Goal: Task Accomplishment & Management: Manage account settings

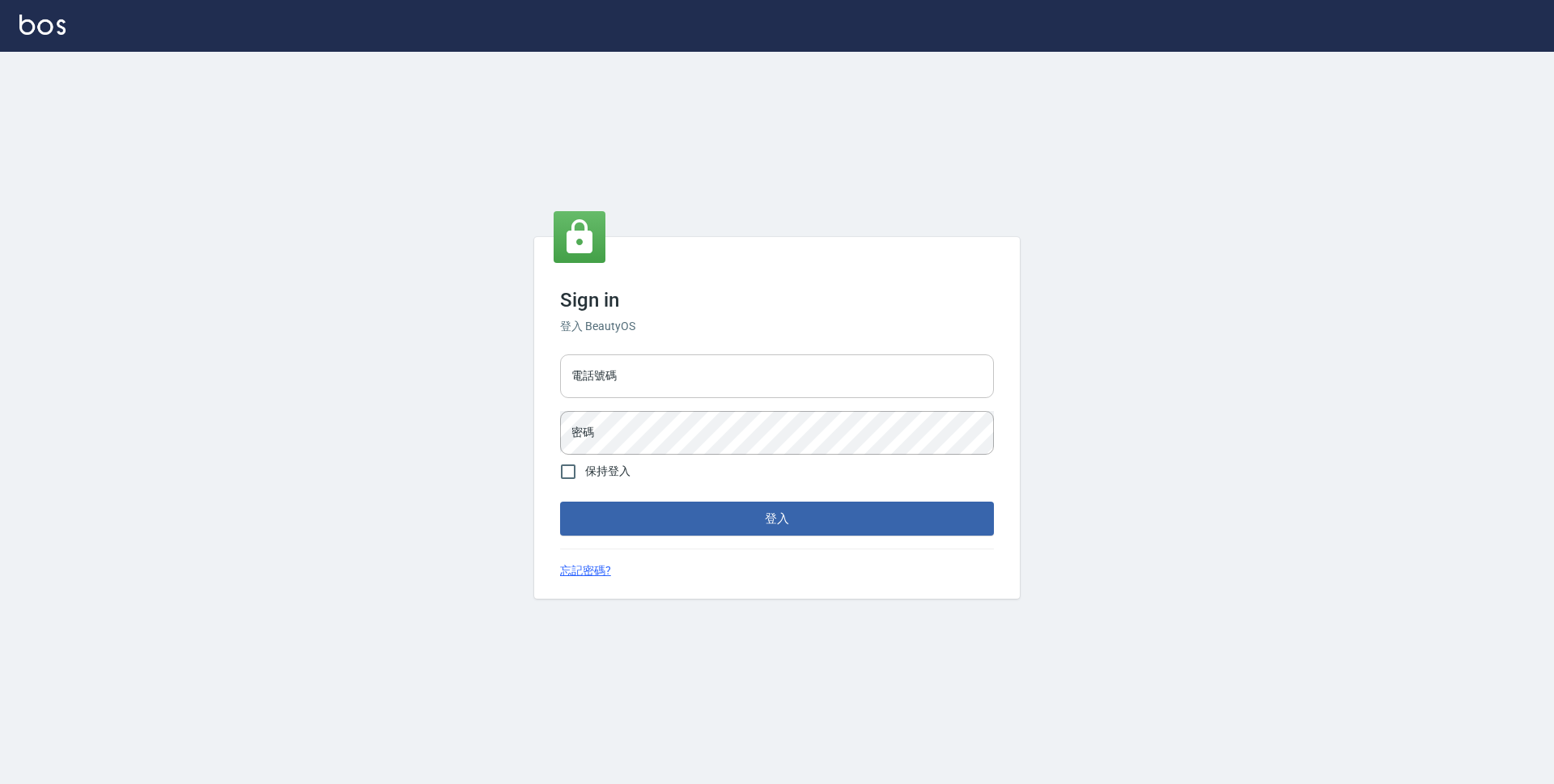
click at [788, 360] on input "電話號碼" at bounding box center [777, 376] width 434 height 44
type input "0423939755"
click at [560, 502] on button "登入" at bounding box center [777, 519] width 434 height 34
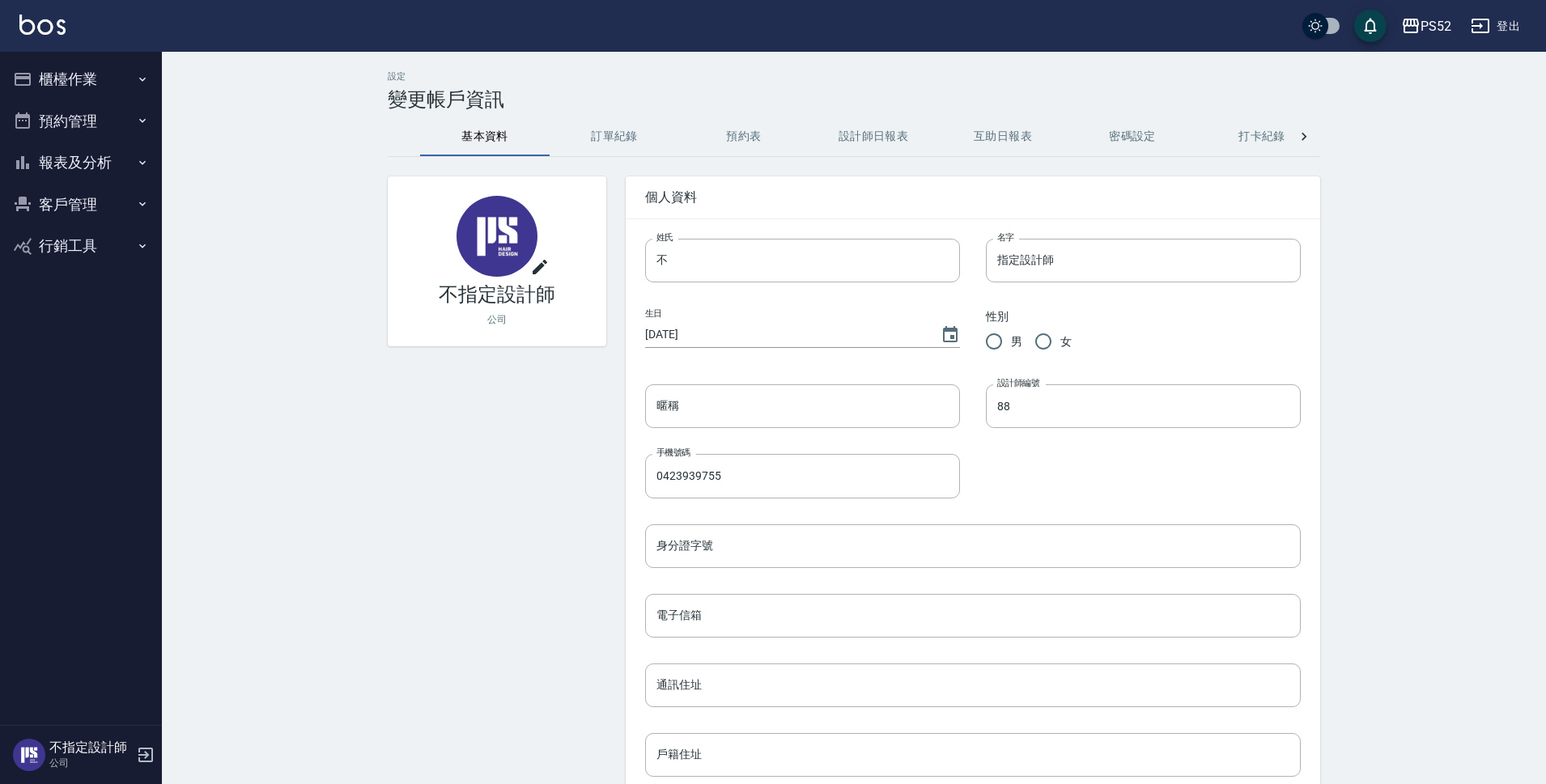
click at [80, 81] on button "櫃檯作業" at bounding box center [81, 79] width 149 height 42
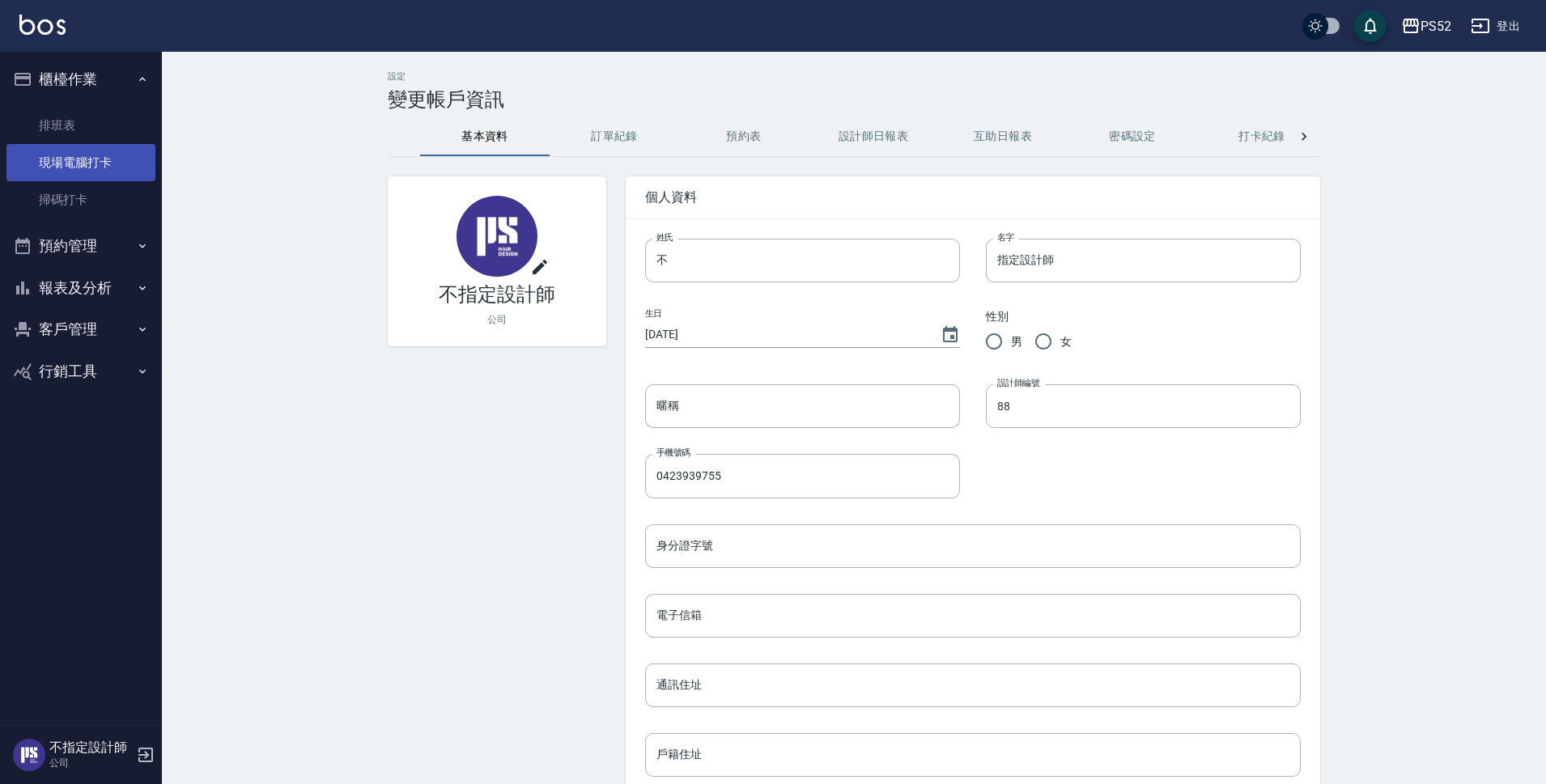
click at [92, 153] on link "現場電腦打卡" at bounding box center [81, 163] width 149 height 37
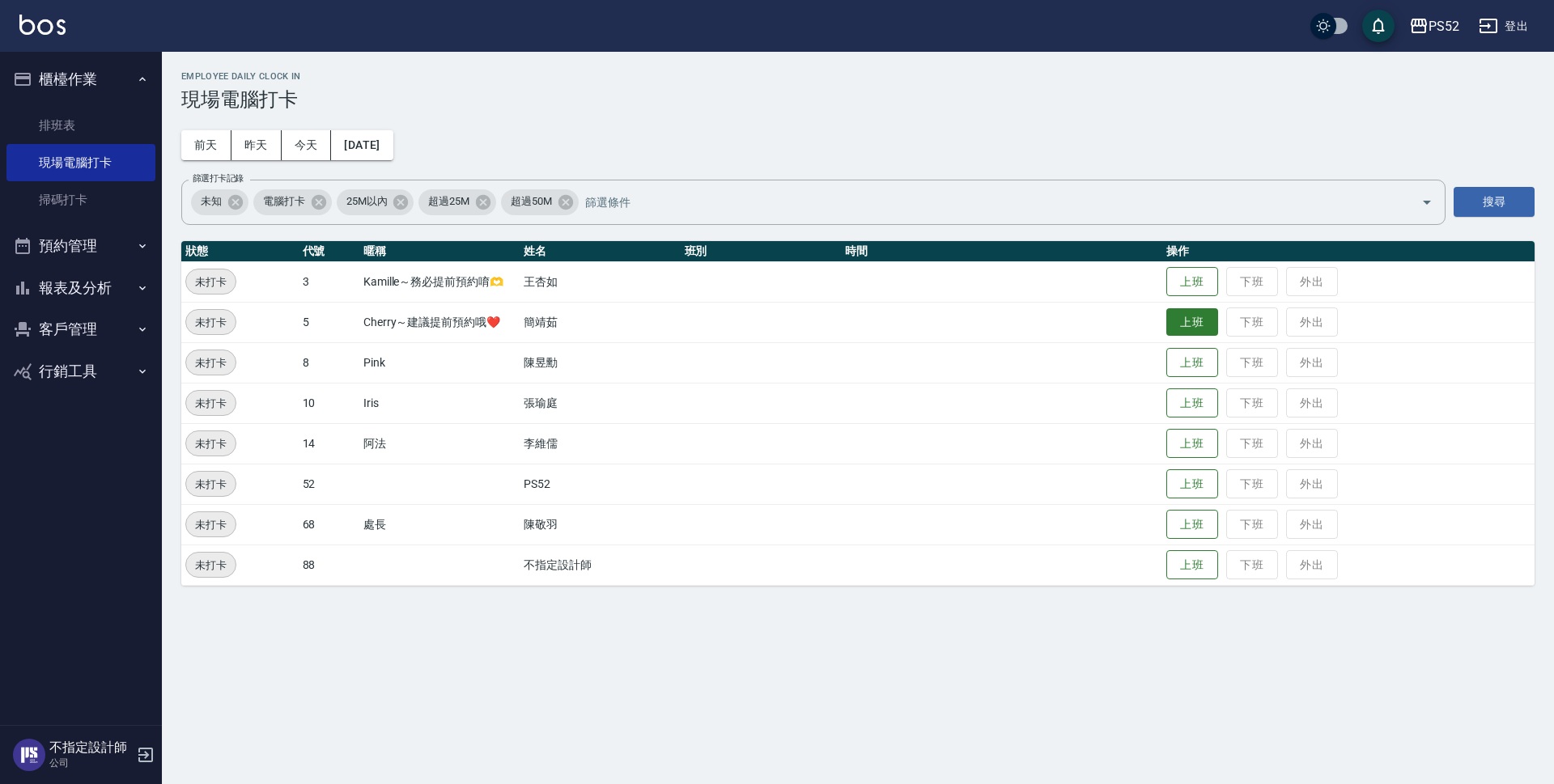
click at [1182, 310] on button "上班" at bounding box center [1192, 322] width 52 height 28
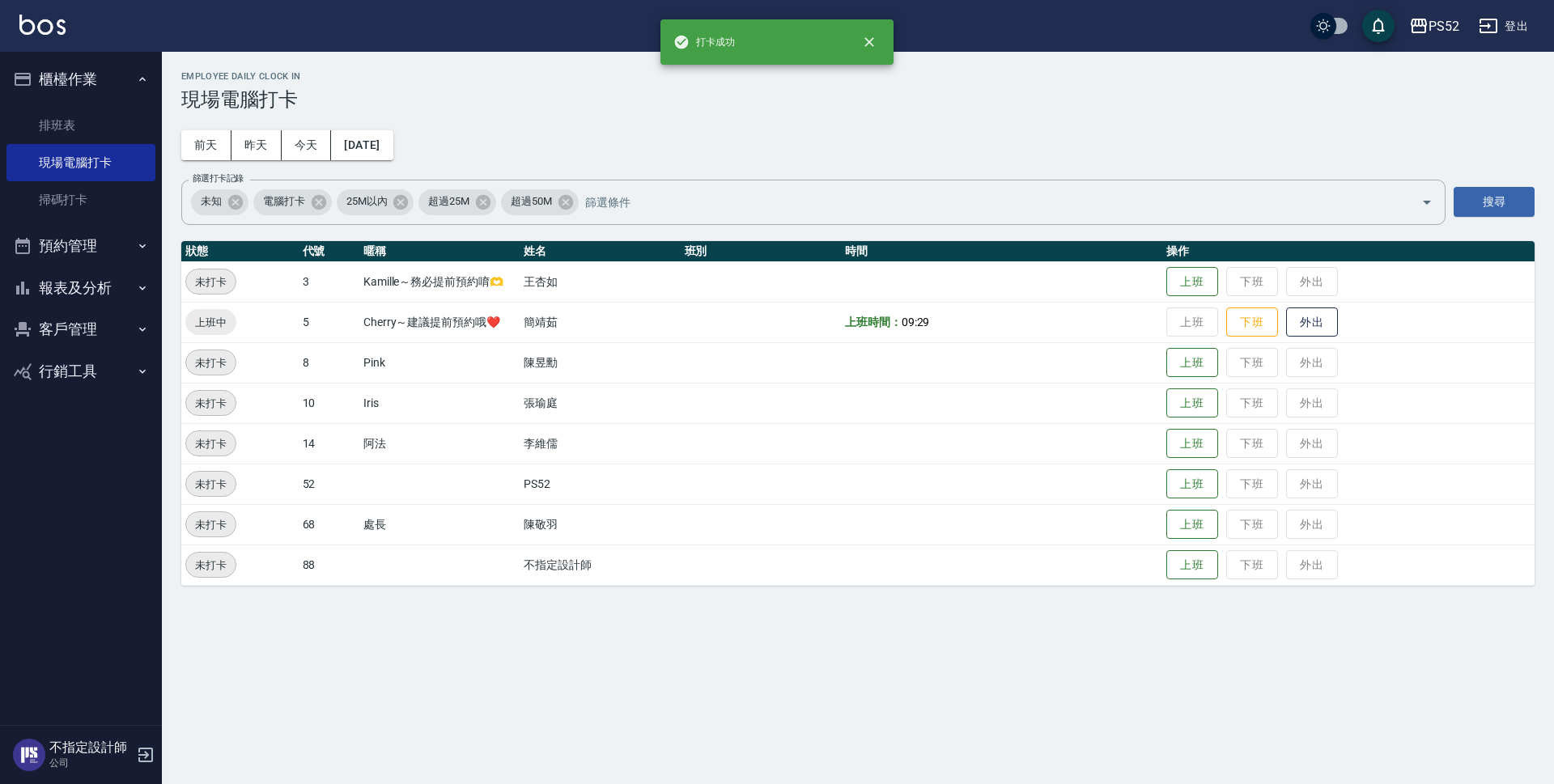
click at [85, 244] on button "預約管理" at bounding box center [81, 246] width 149 height 42
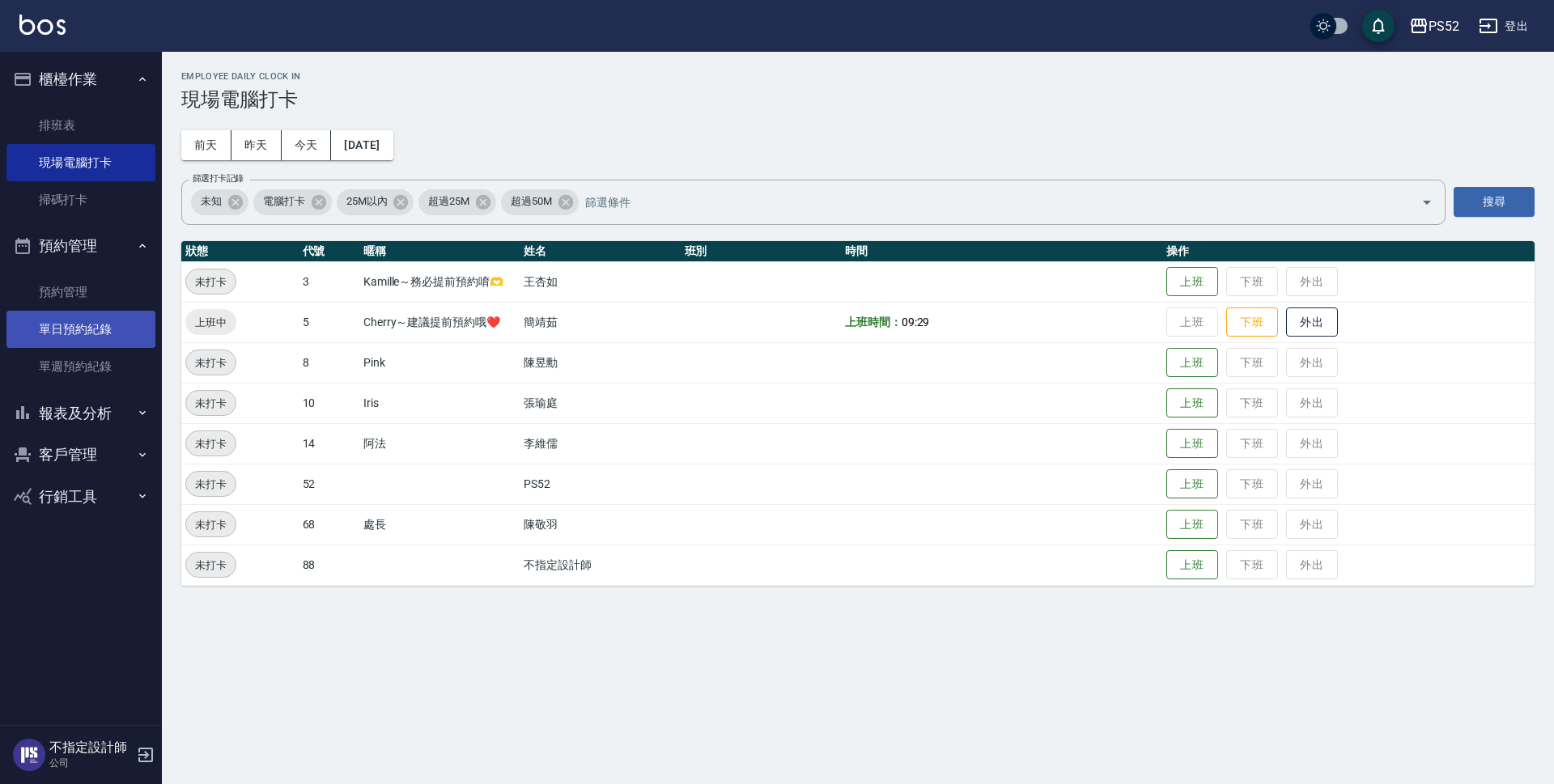
click at [123, 336] on link "單日預約紀錄" at bounding box center [81, 329] width 149 height 37
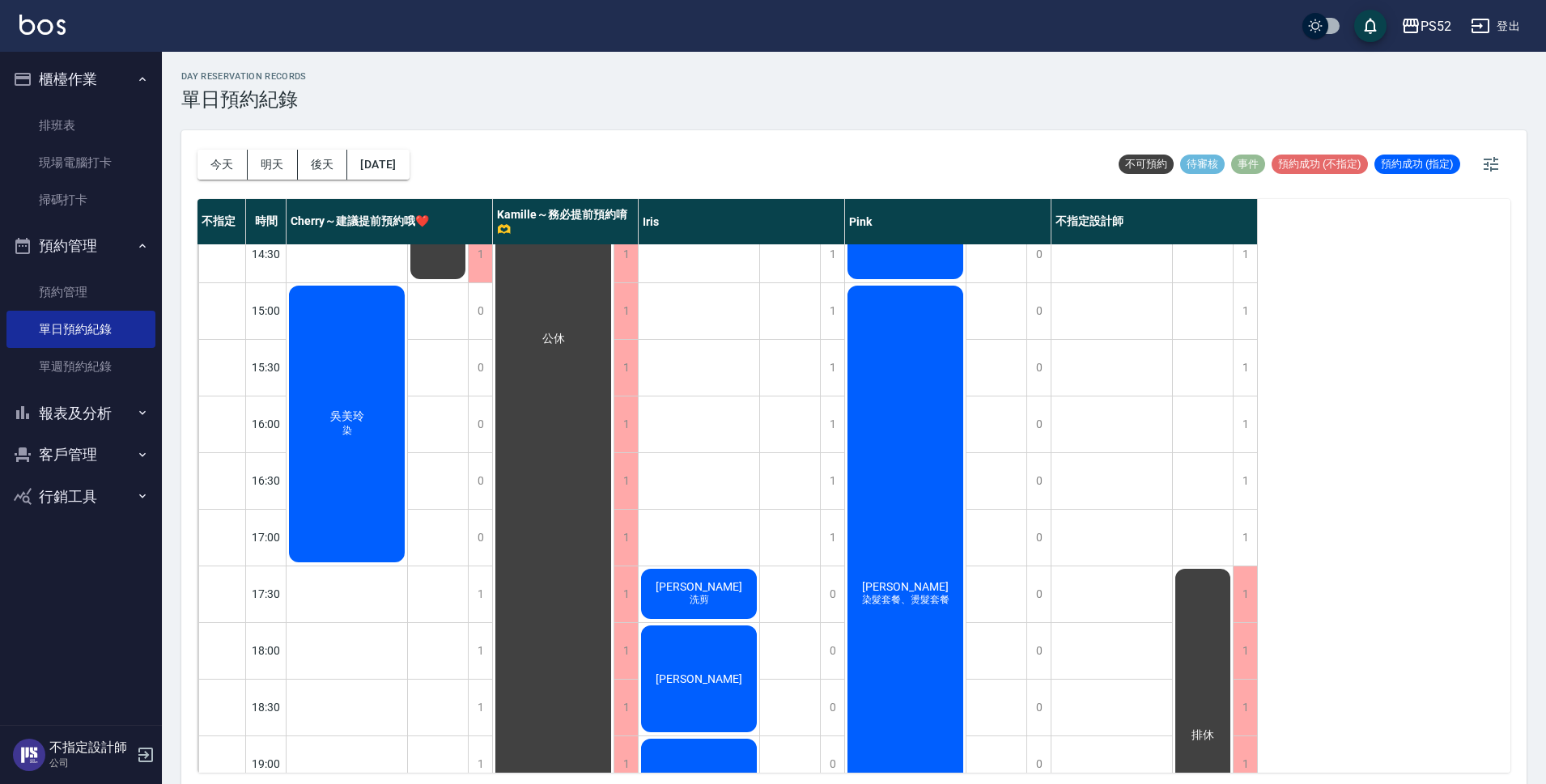
scroll to position [567, 0]
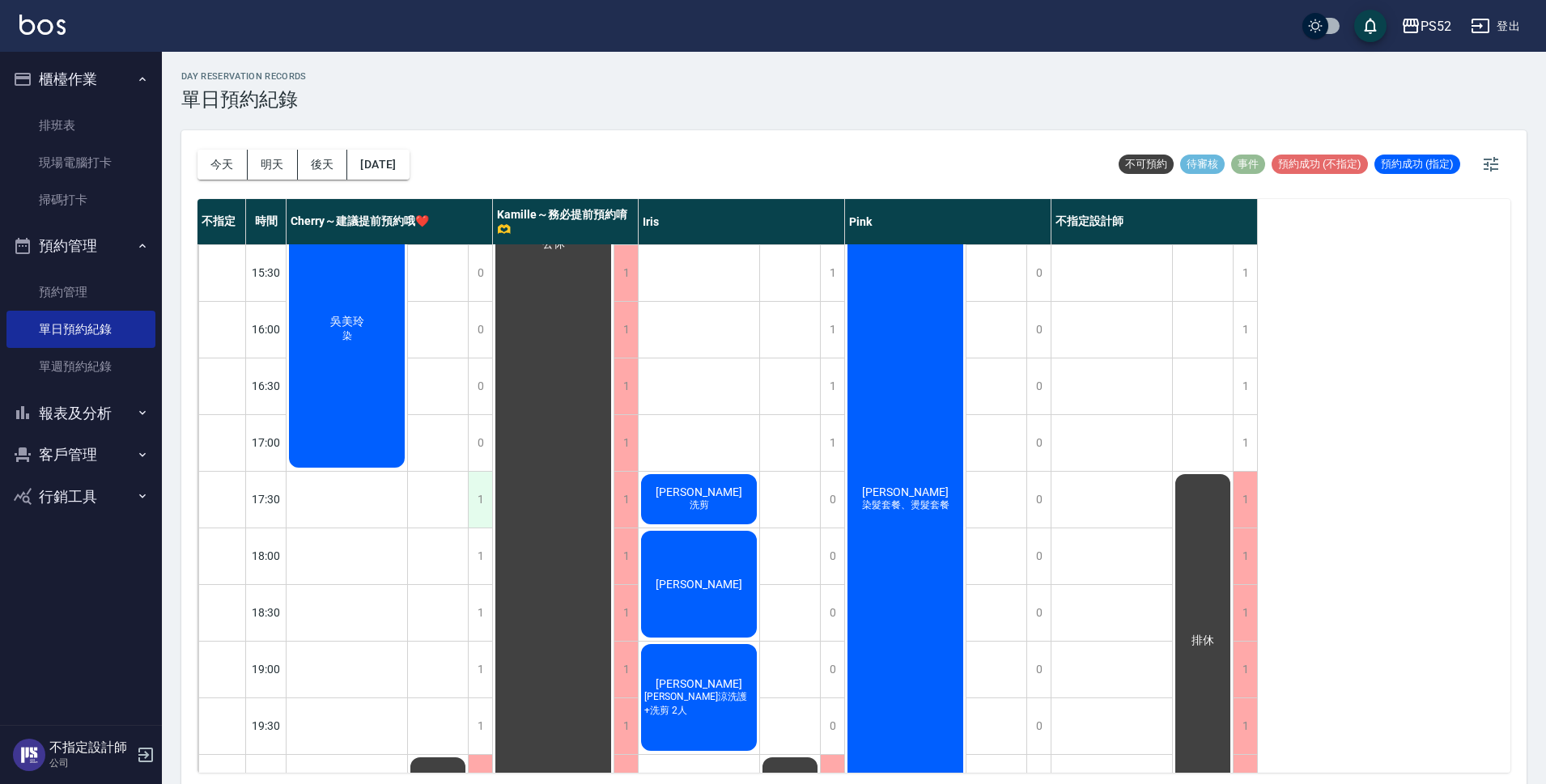
click at [480, 494] on div "1" at bounding box center [480, 499] width 24 height 56
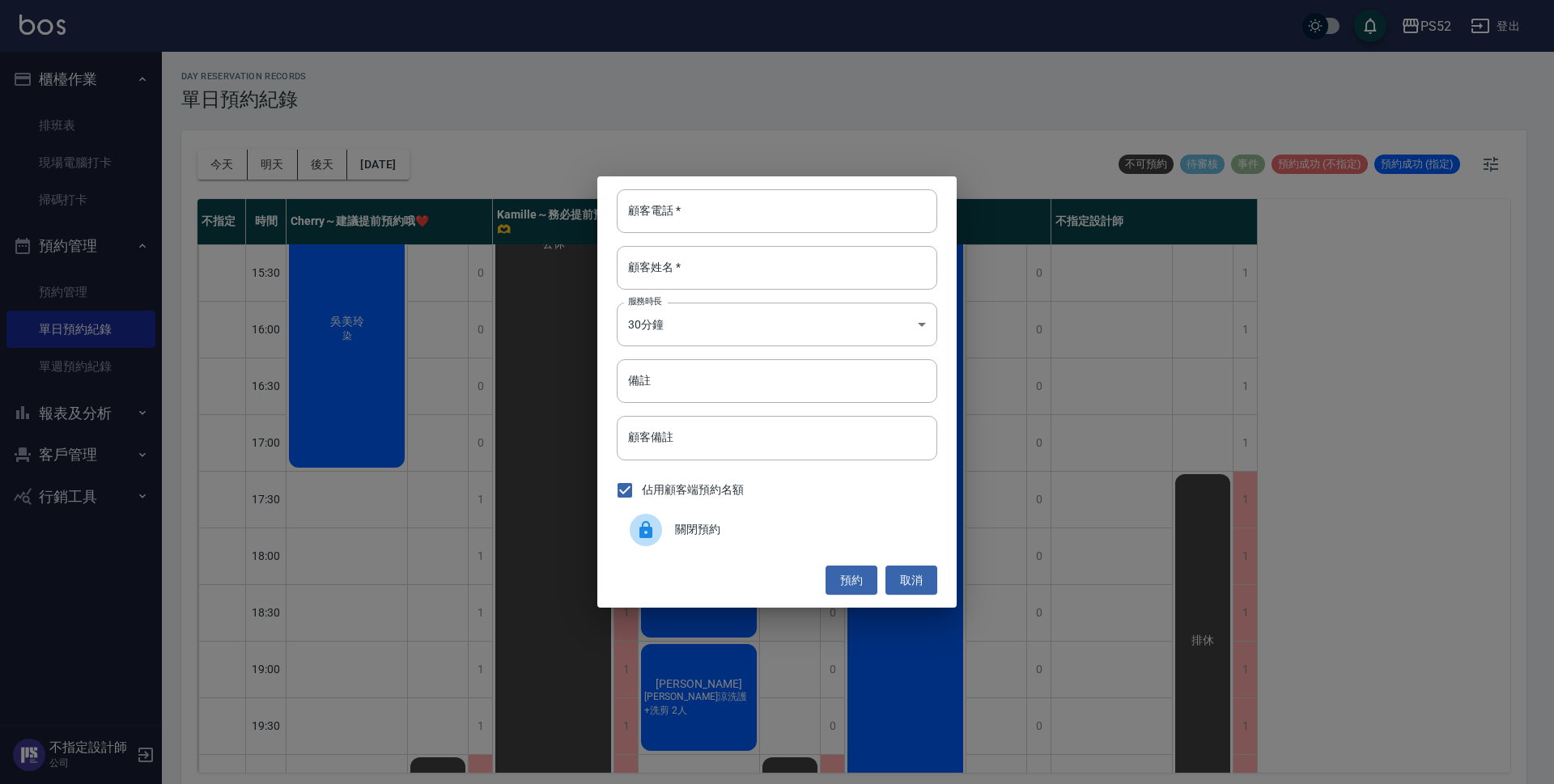
click at [679, 535] on span "關閉預約" at bounding box center [799, 529] width 249 height 17
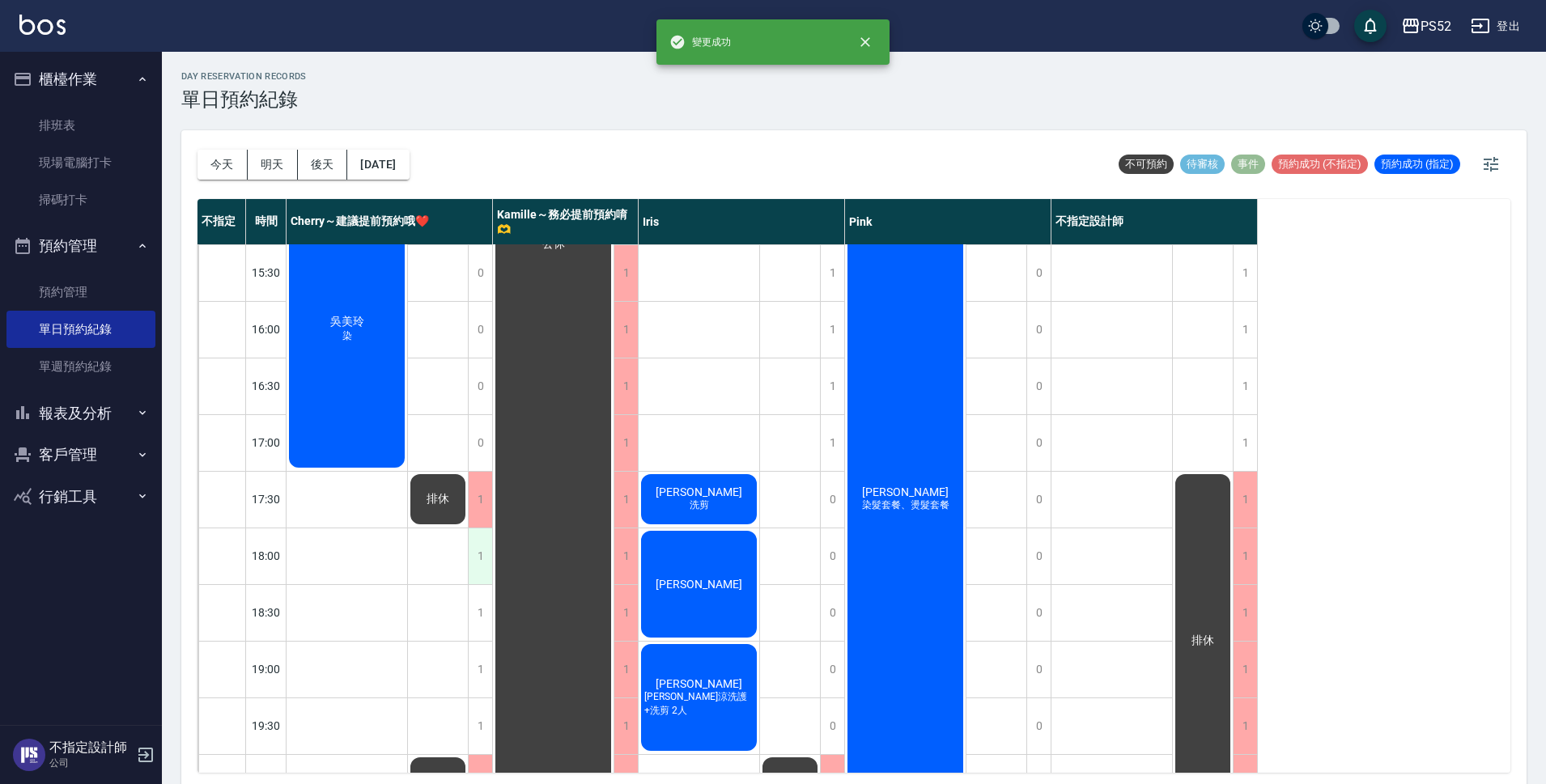
click at [483, 547] on div "1" at bounding box center [480, 556] width 24 height 56
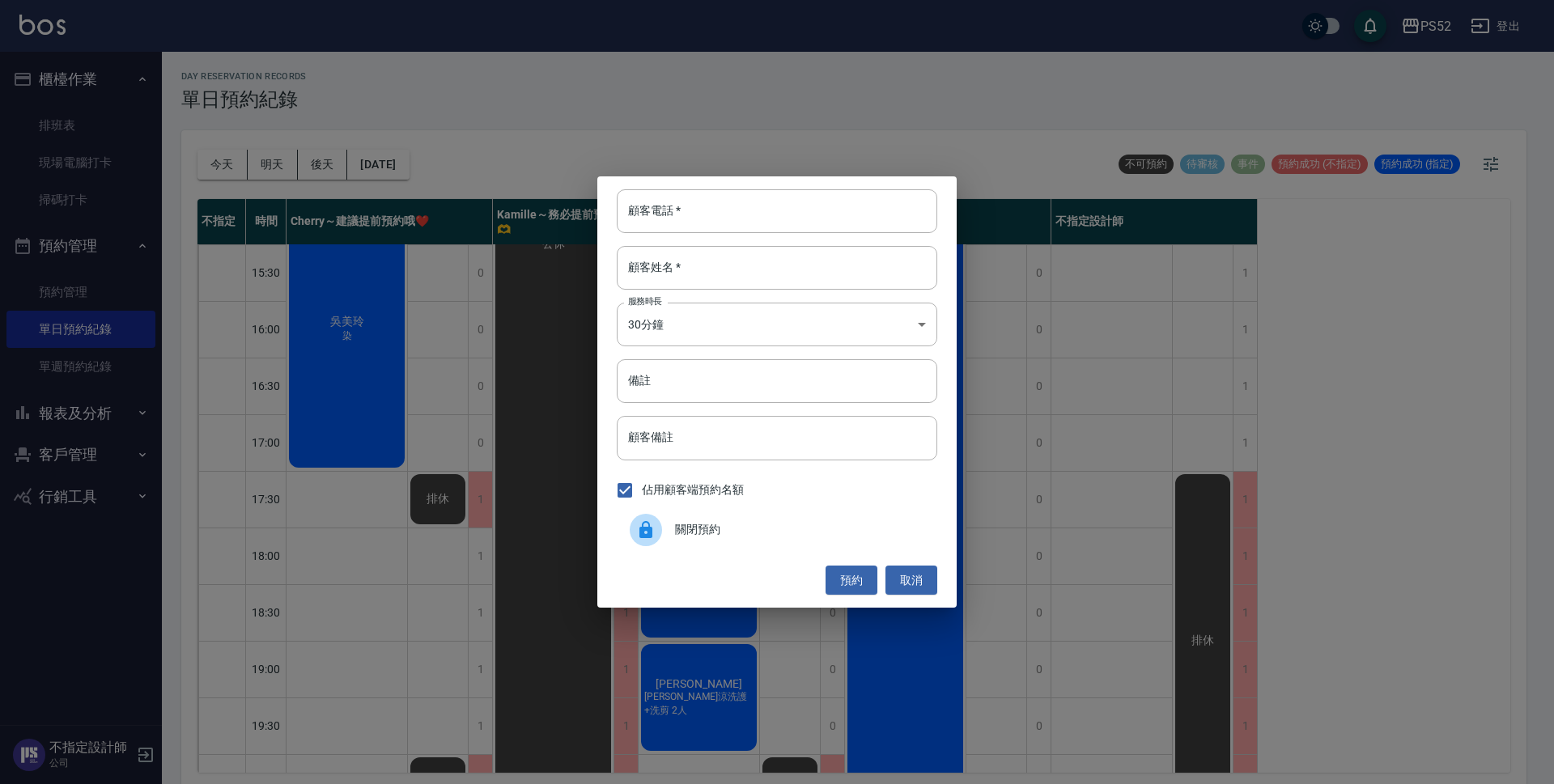
click at [782, 533] on span "關閉預約" at bounding box center [799, 529] width 249 height 17
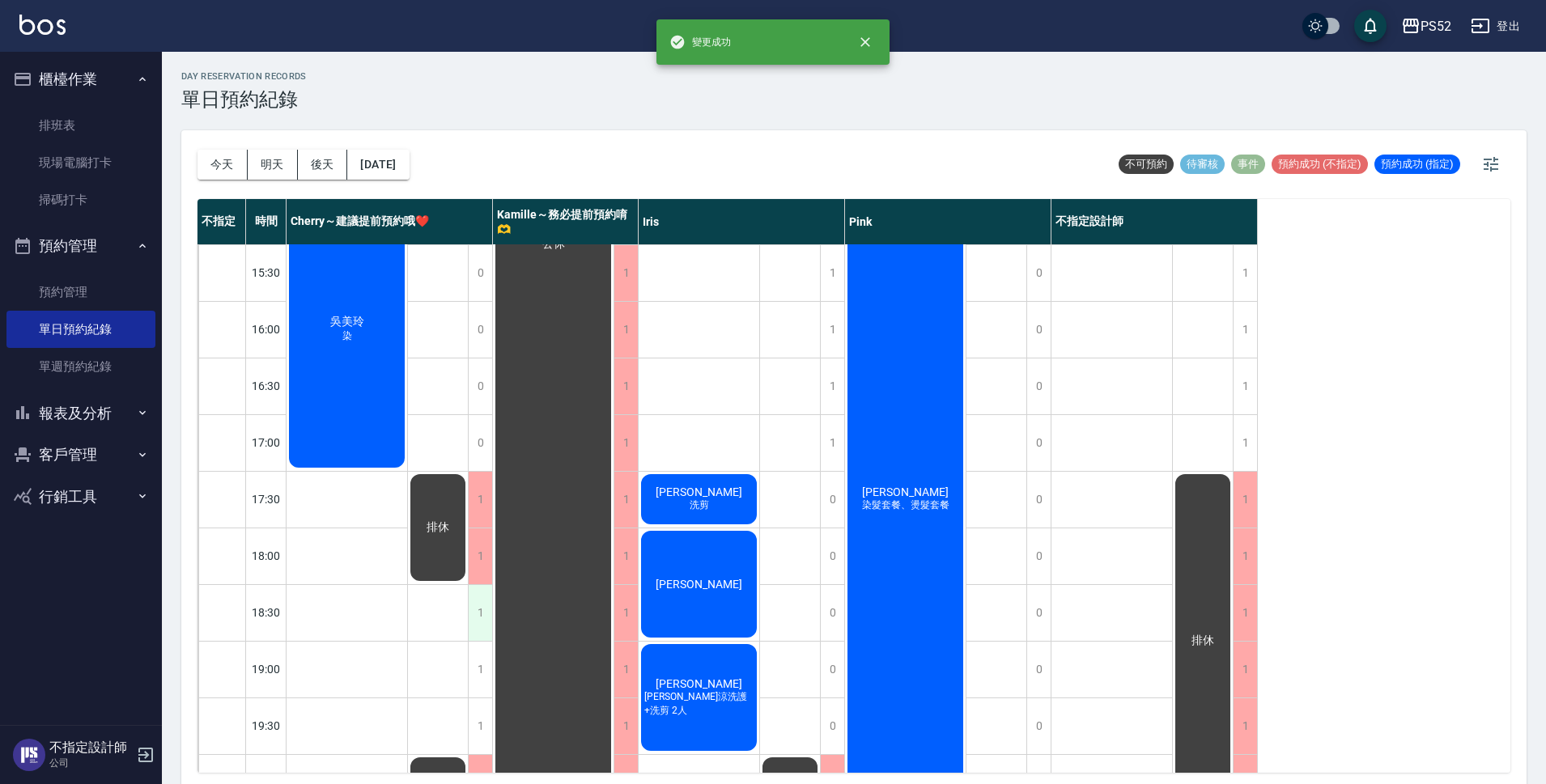
click at [484, 618] on div "1" at bounding box center [480, 612] width 24 height 56
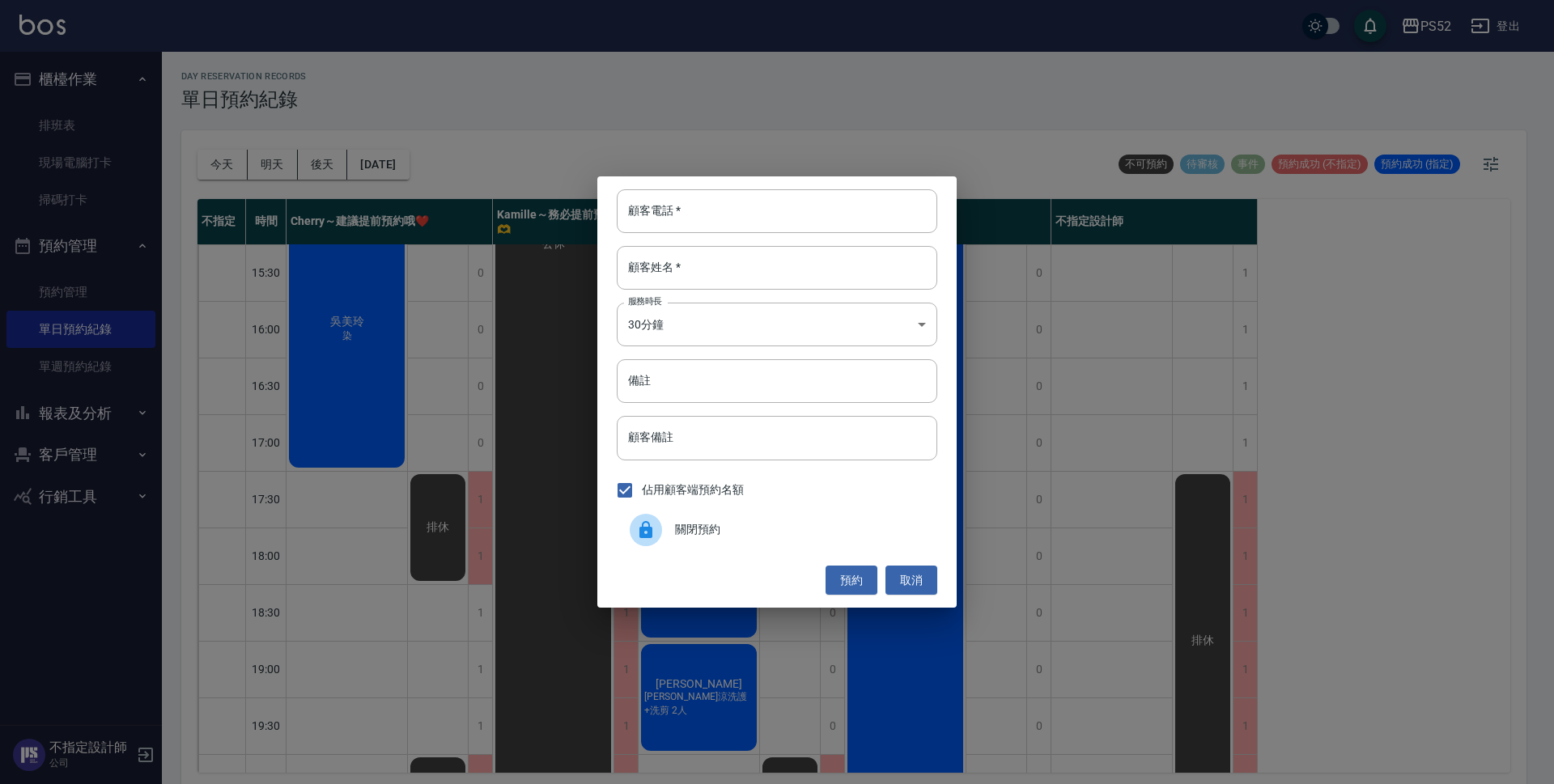
click at [721, 552] on div "關閉預約" at bounding box center [776, 530] width 320 height 45
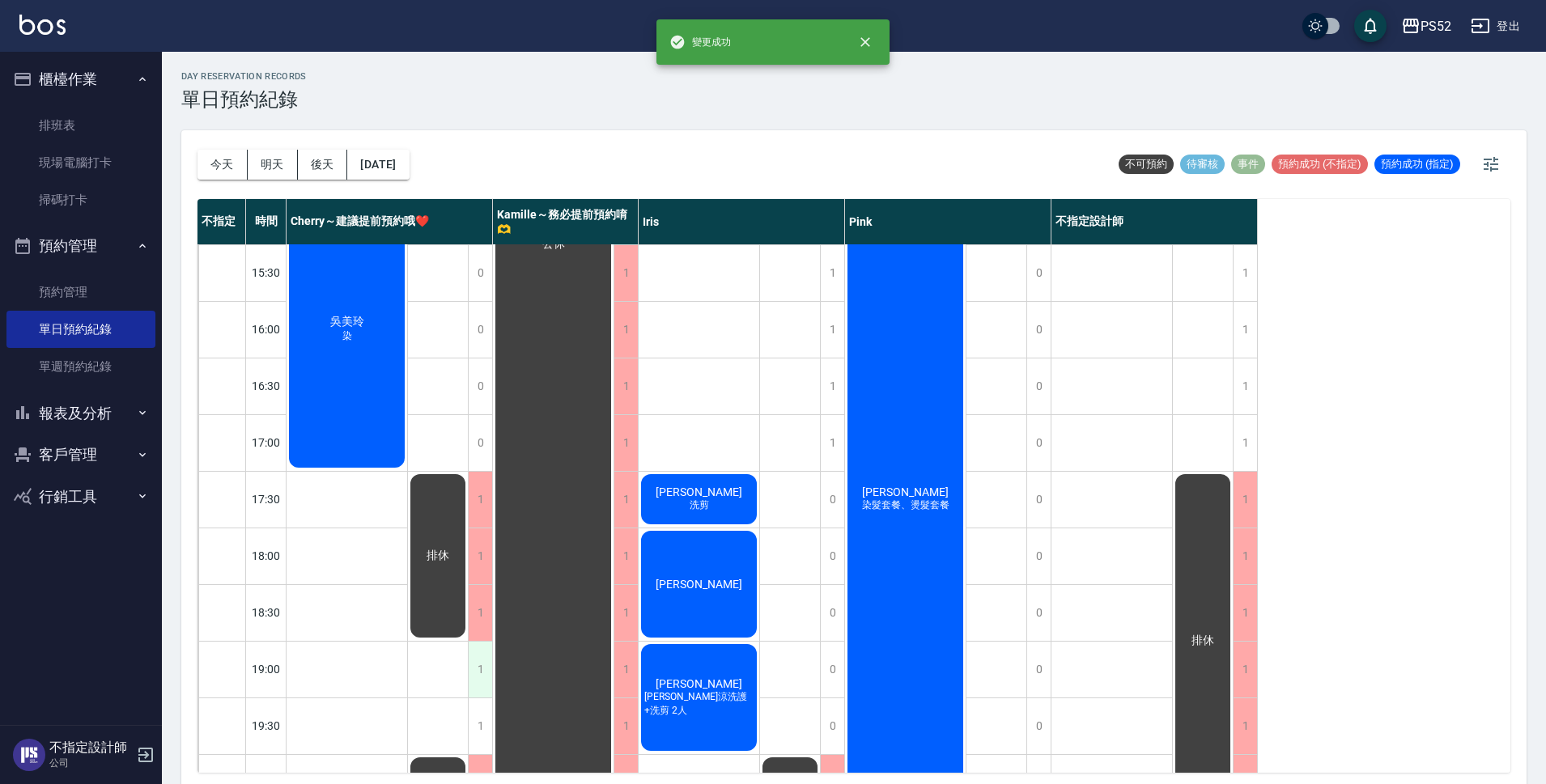
click at [483, 677] on div "1" at bounding box center [480, 669] width 24 height 56
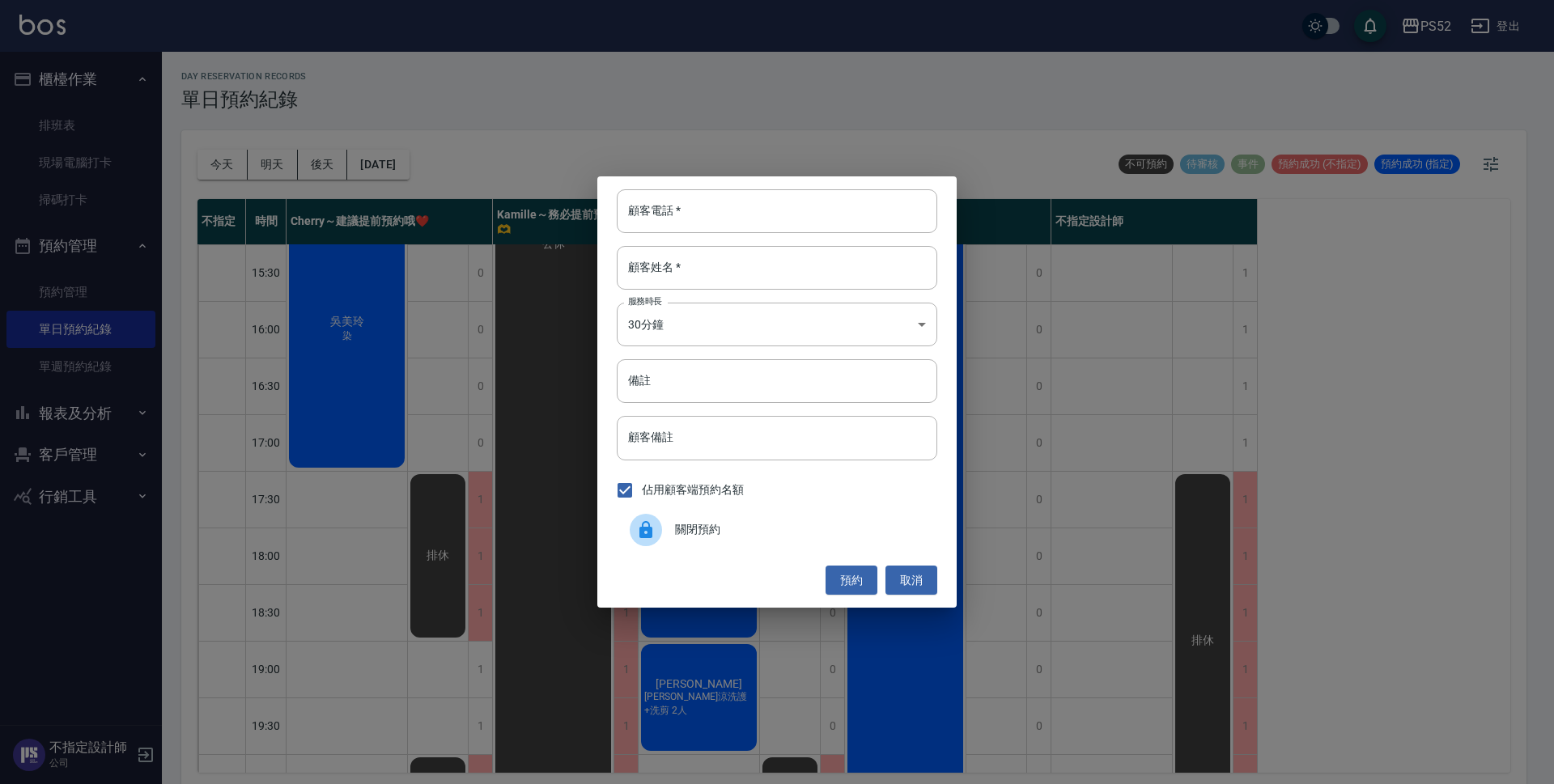
click at [720, 526] on span "關閉預約" at bounding box center [799, 529] width 249 height 17
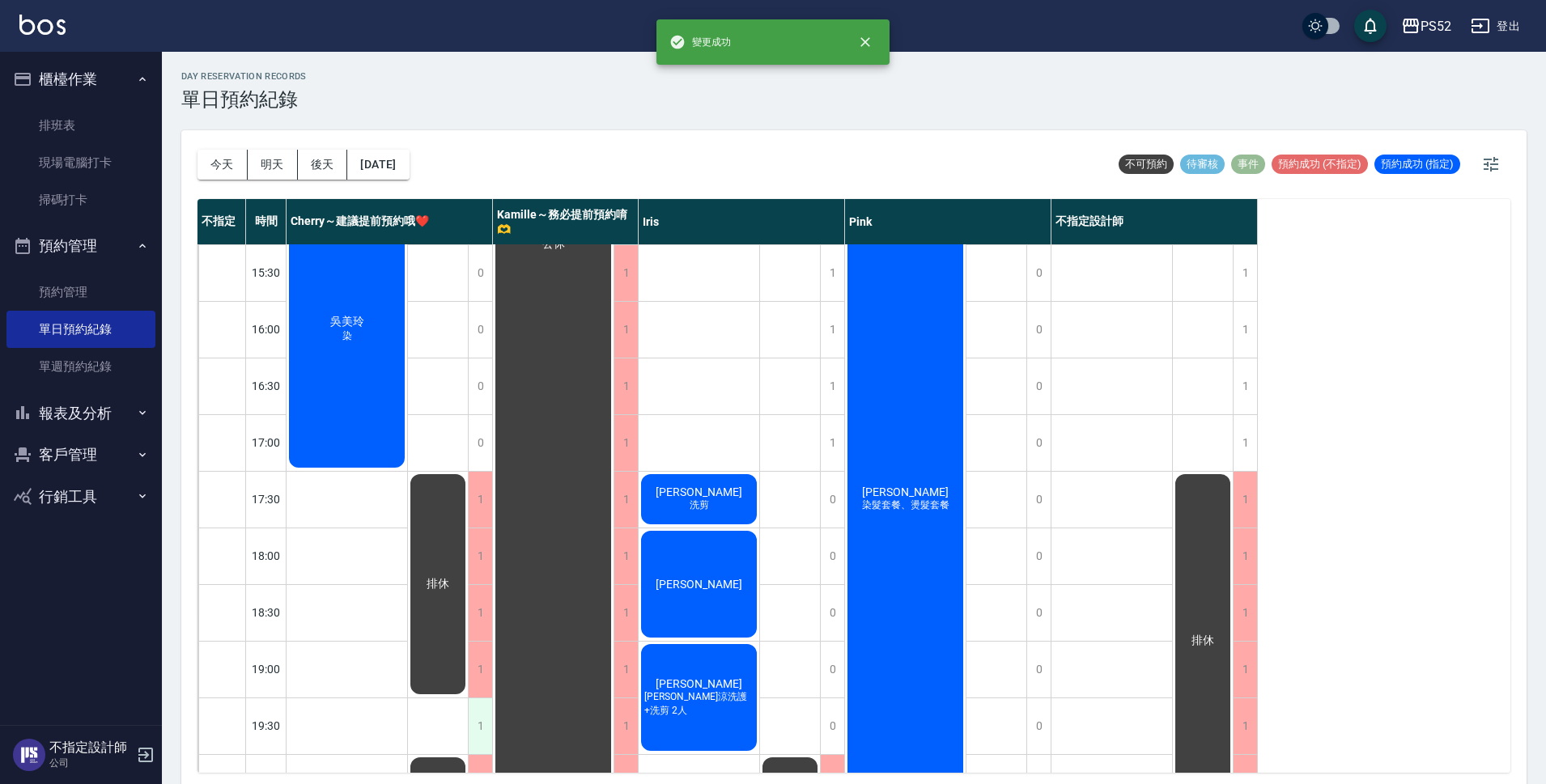
click at [475, 713] on div "1" at bounding box center [480, 726] width 24 height 56
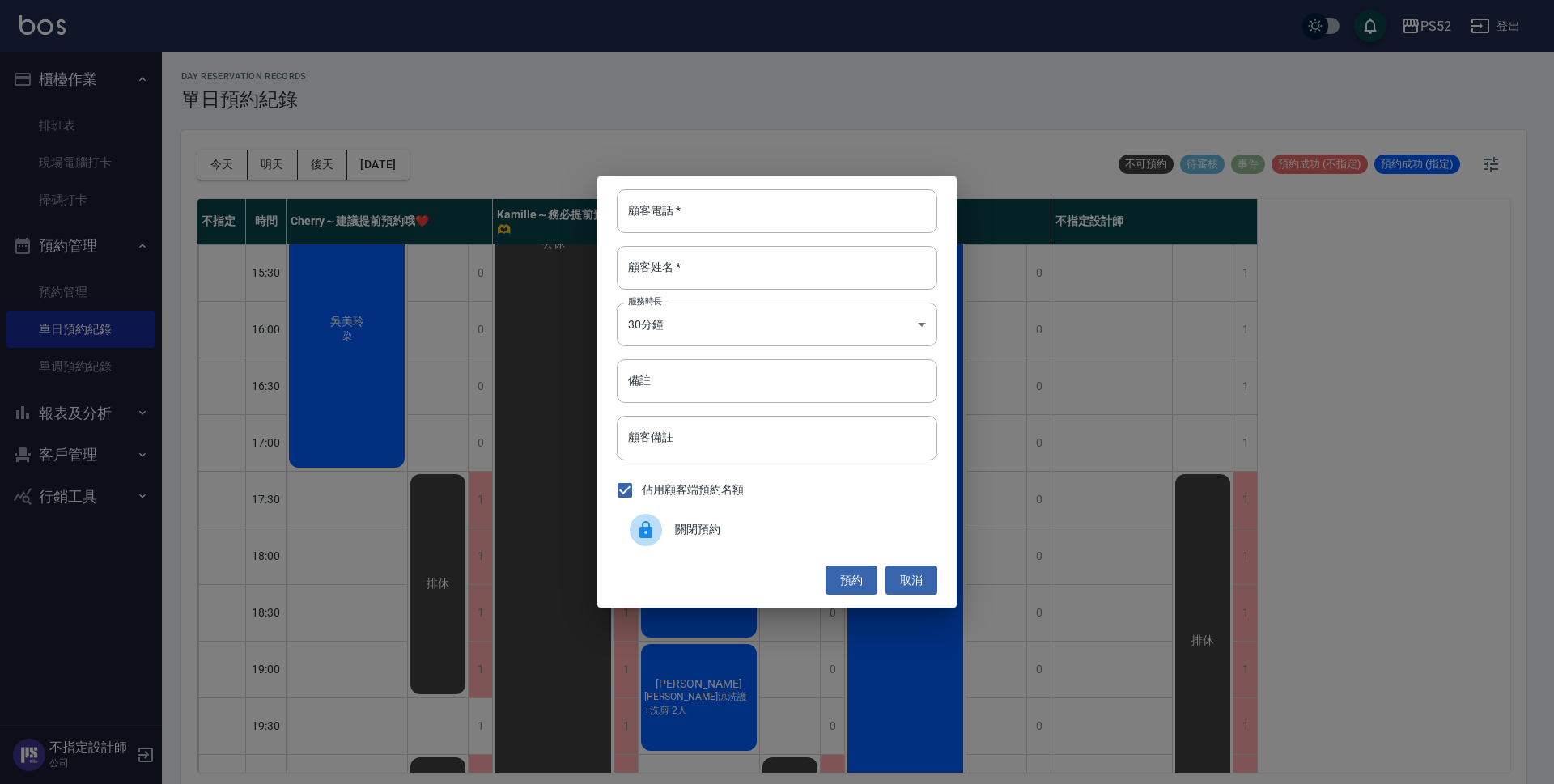
click at [736, 539] on div "關閉預約" at bounding box center [776, 530] width 320 height 45
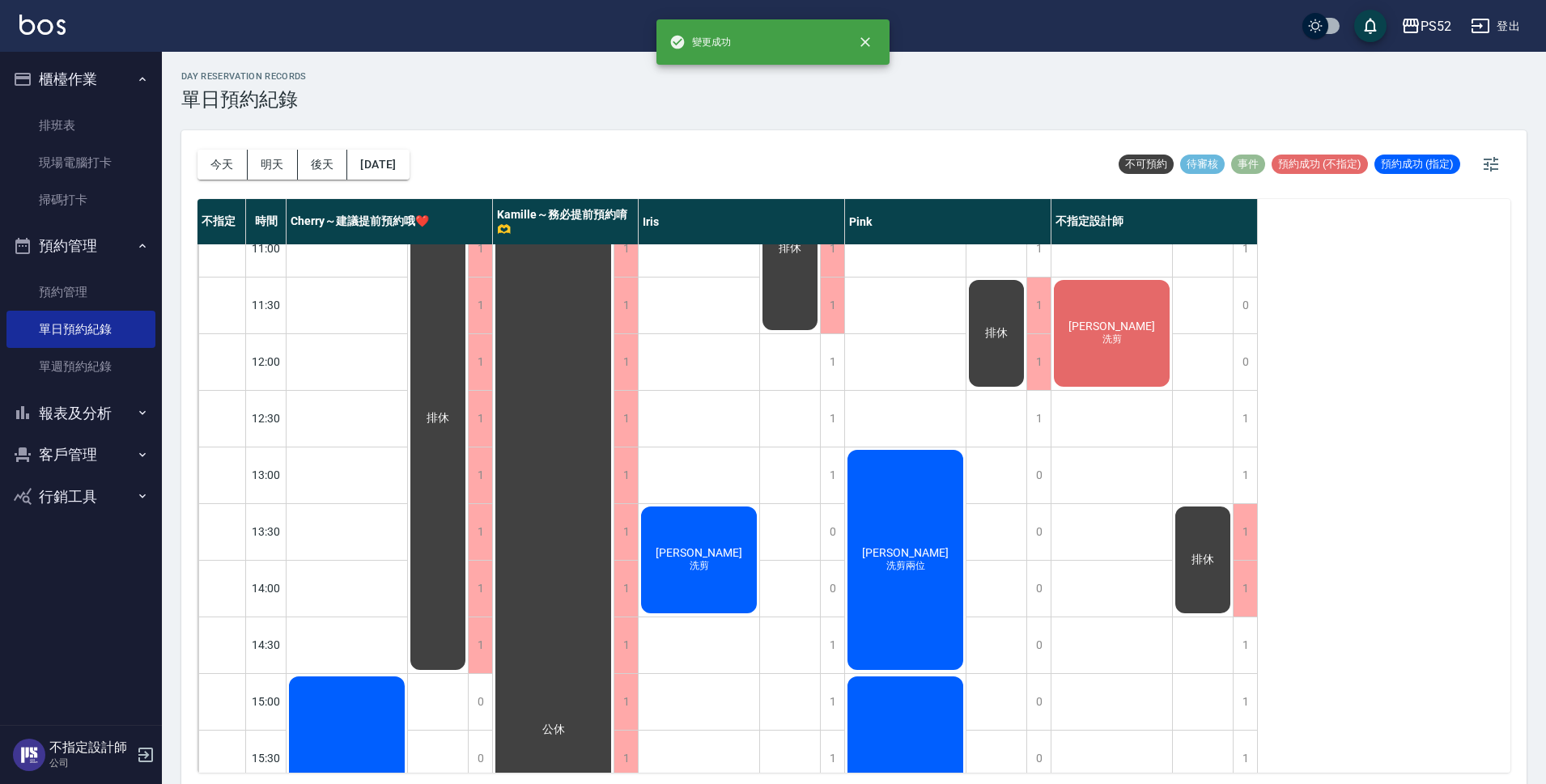
scroll to position [0, 0]
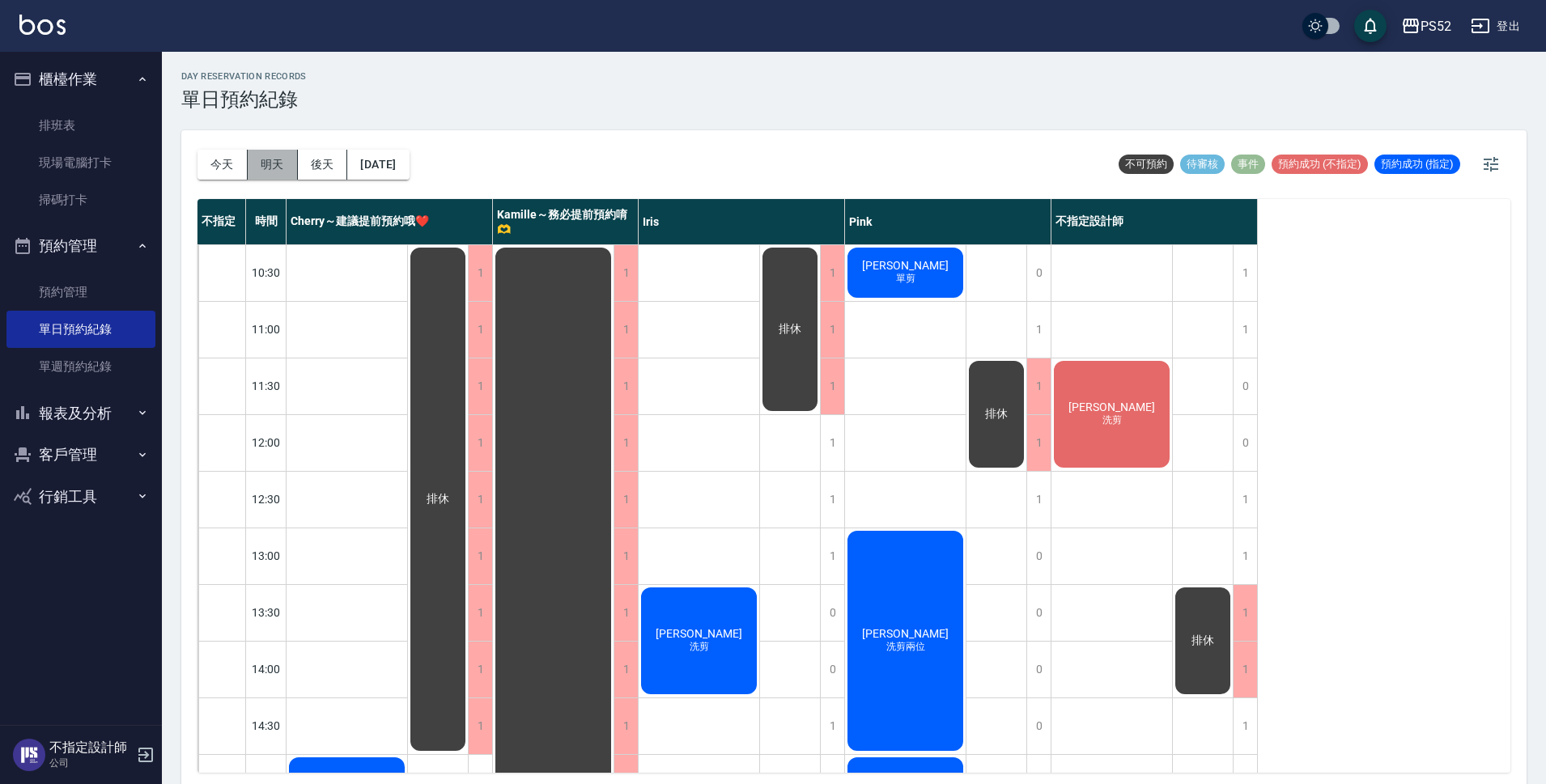
click at [280, 165] on button "明天" at bounding box center [273, 165] width 50 height 30
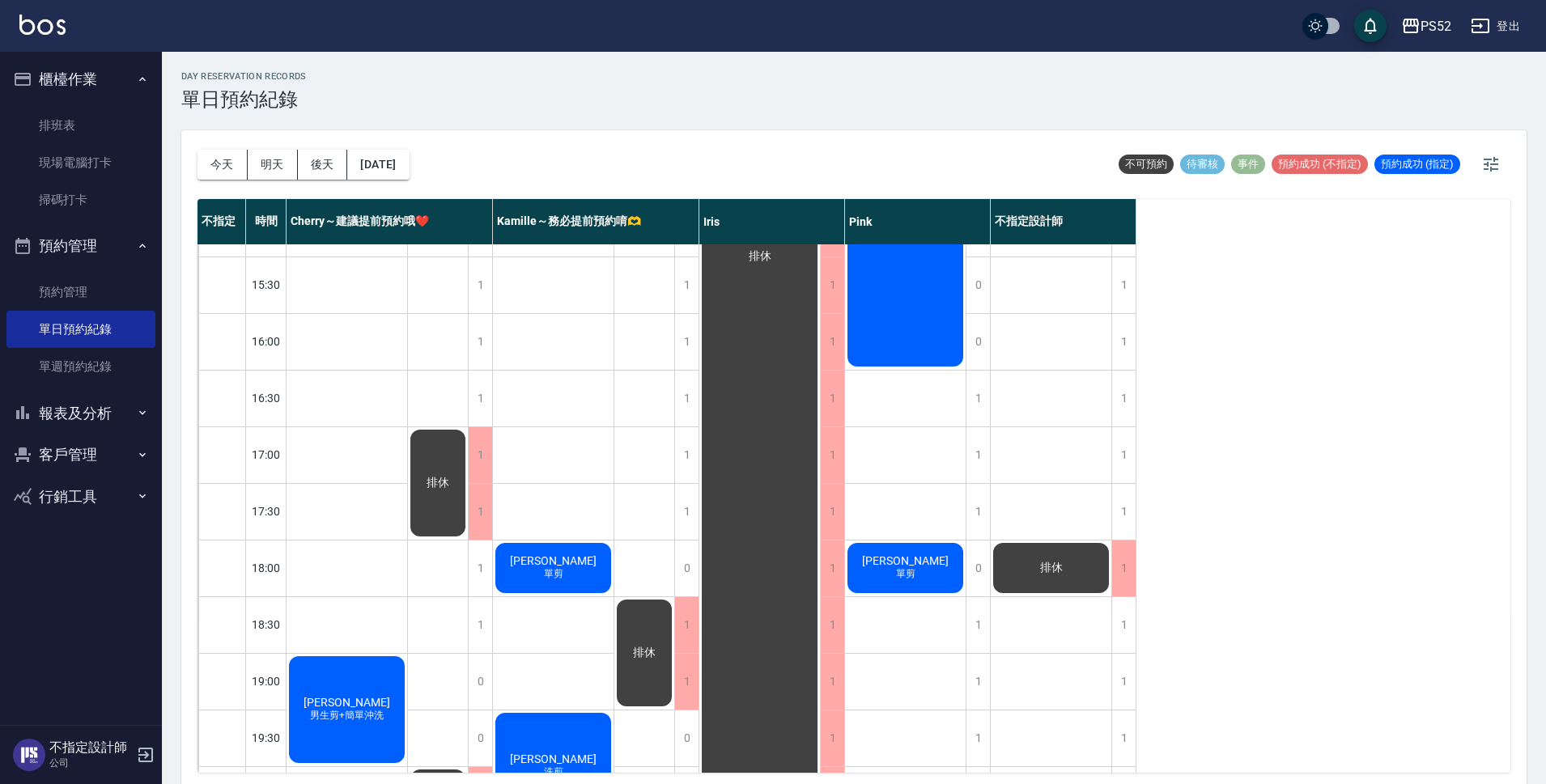
scroll to position [567, 0]
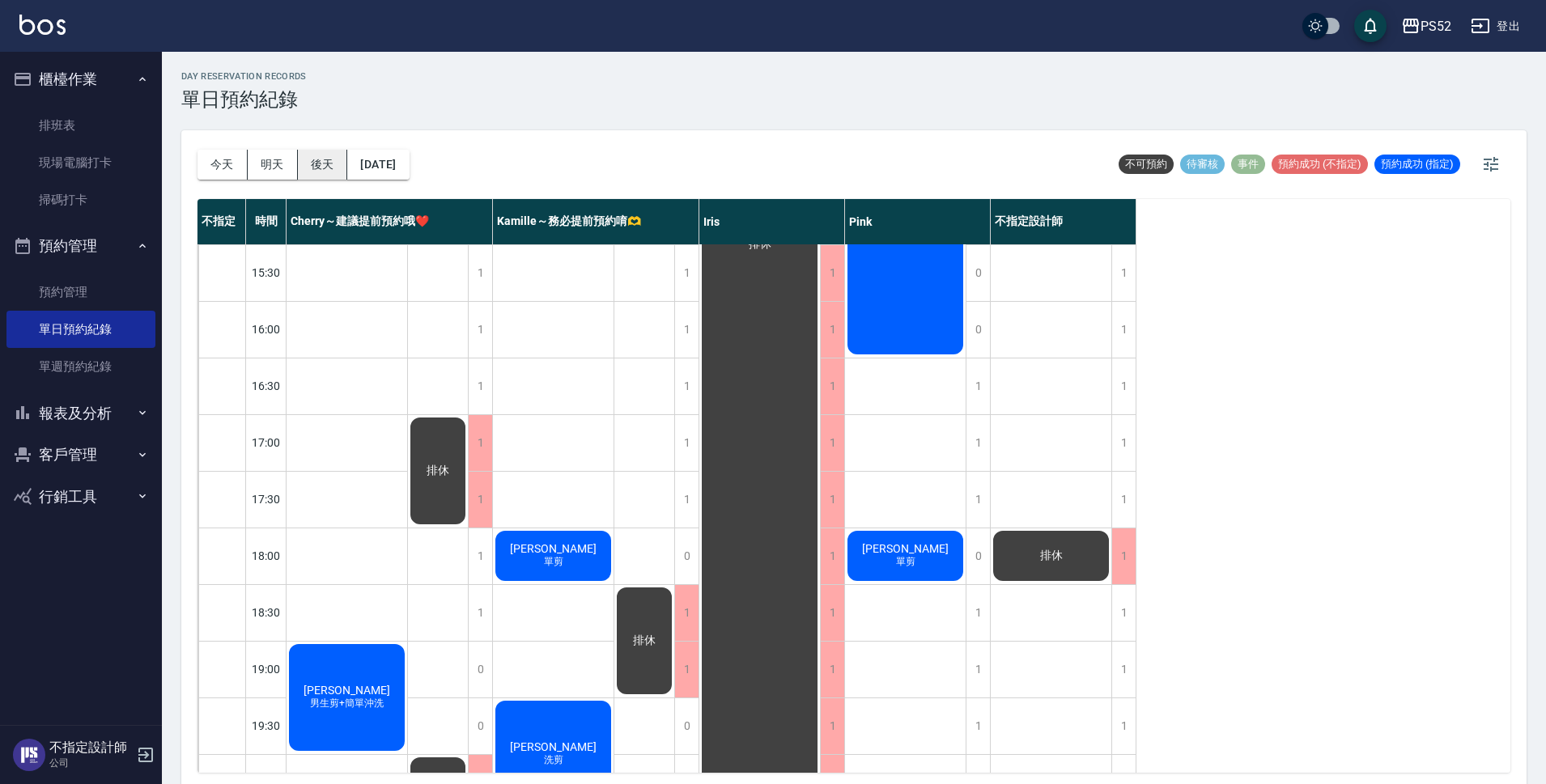
click at [341, 159] on button "後天" at bounding box center [323, 165] width 50 height 30
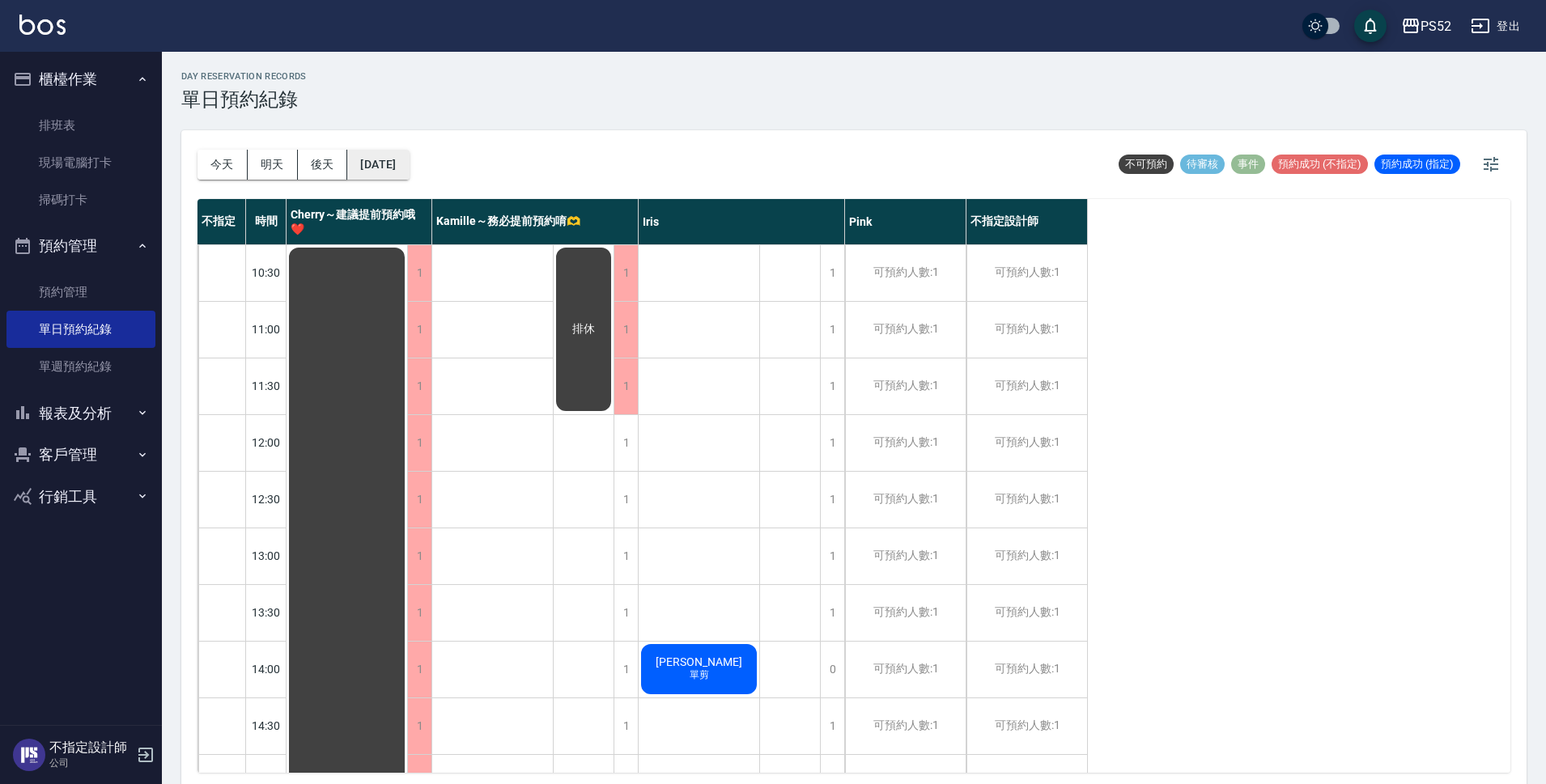
click at [406, 162] on button "[DATE]" at bounding box center [378, 165] width 62 height 30
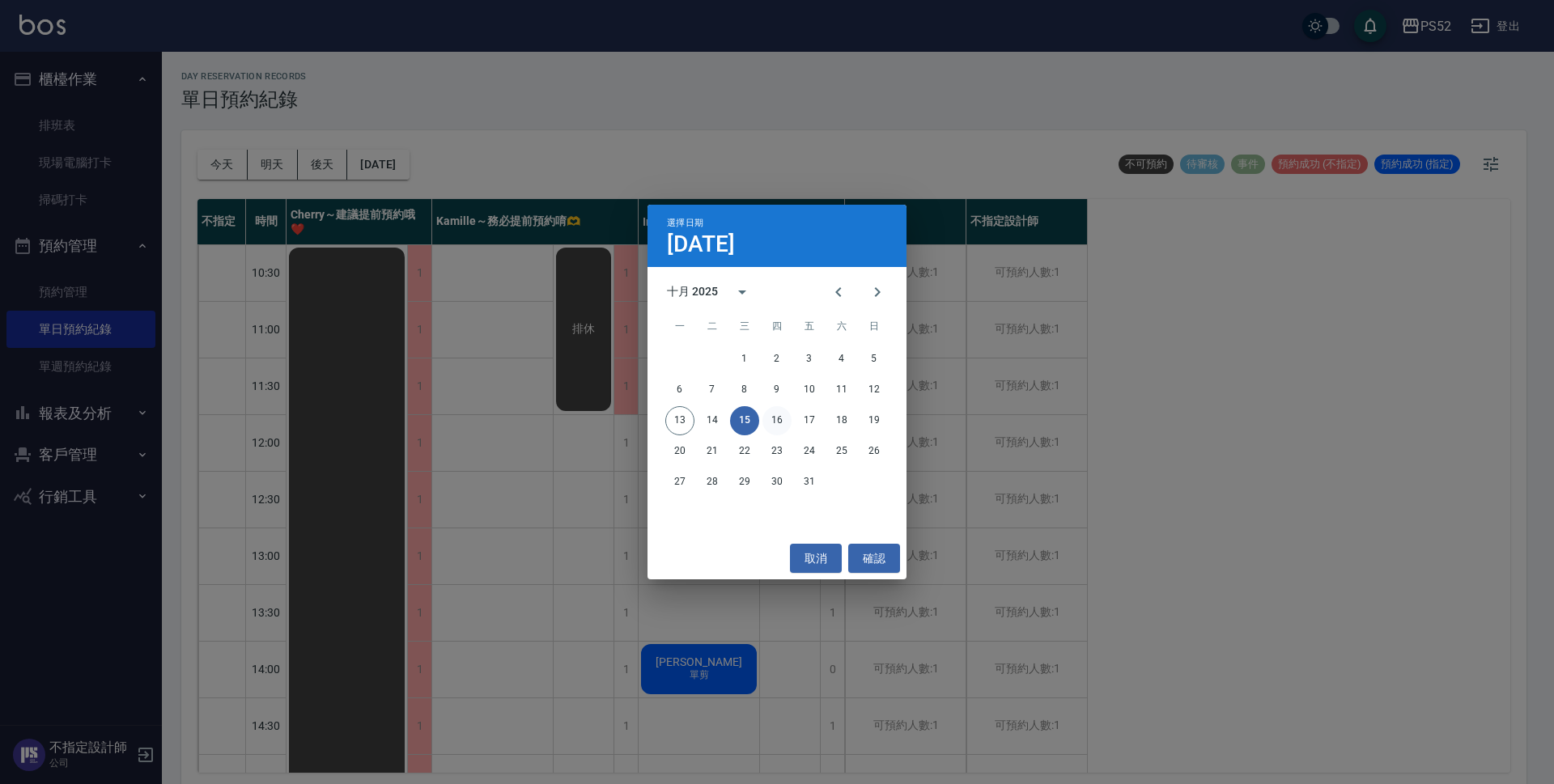
click at [776, 415] on button "16" at bounding box center [777, 421] width 29 height 29
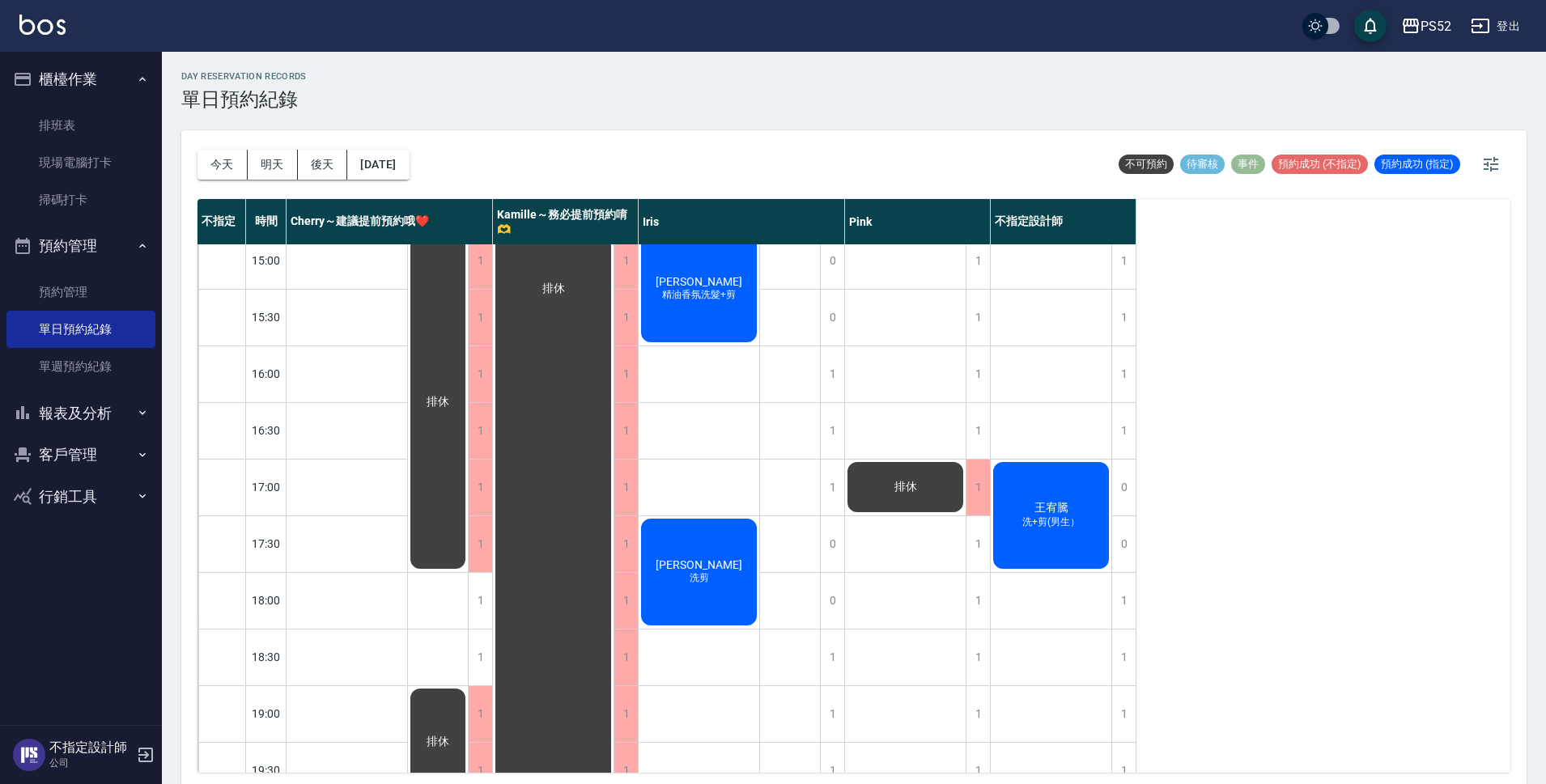
scroll to position [619, 0]
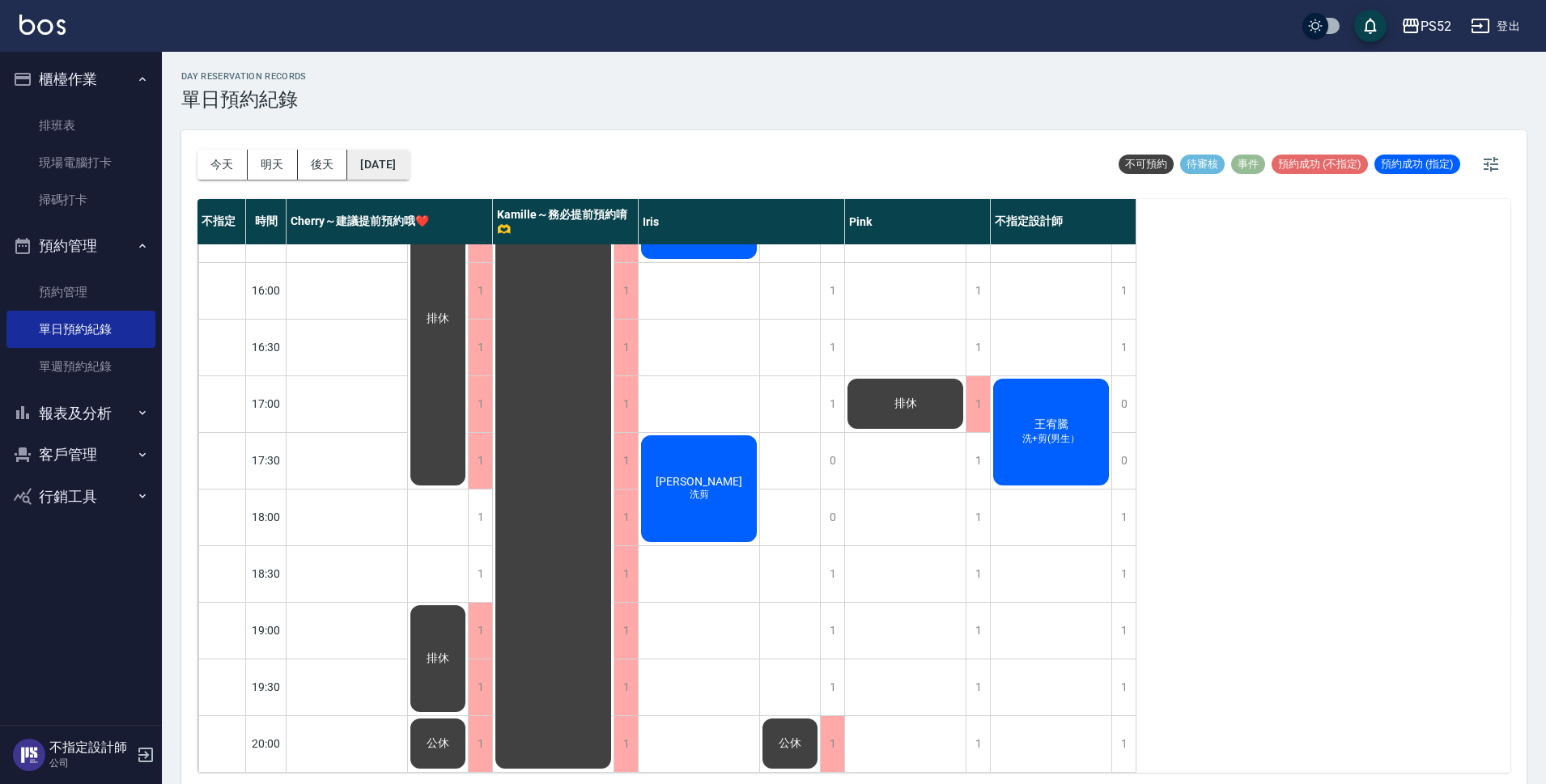
click at [409, 174] on button "[DATE]" at bounding box center [378, 165] width 62 height 30
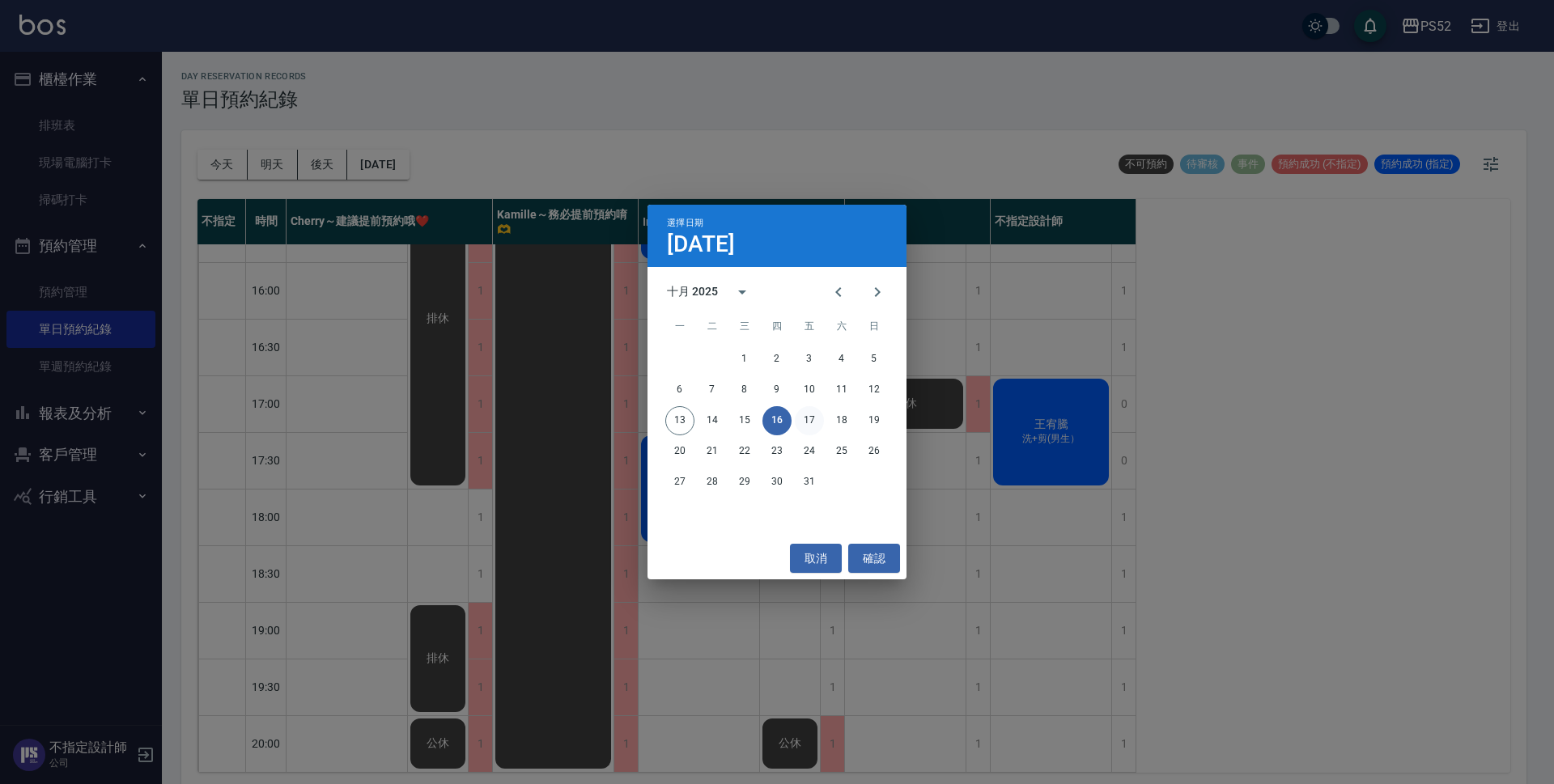
click at [805, 418] on button "17" at bounding box center [809, 421] width 29 height 29
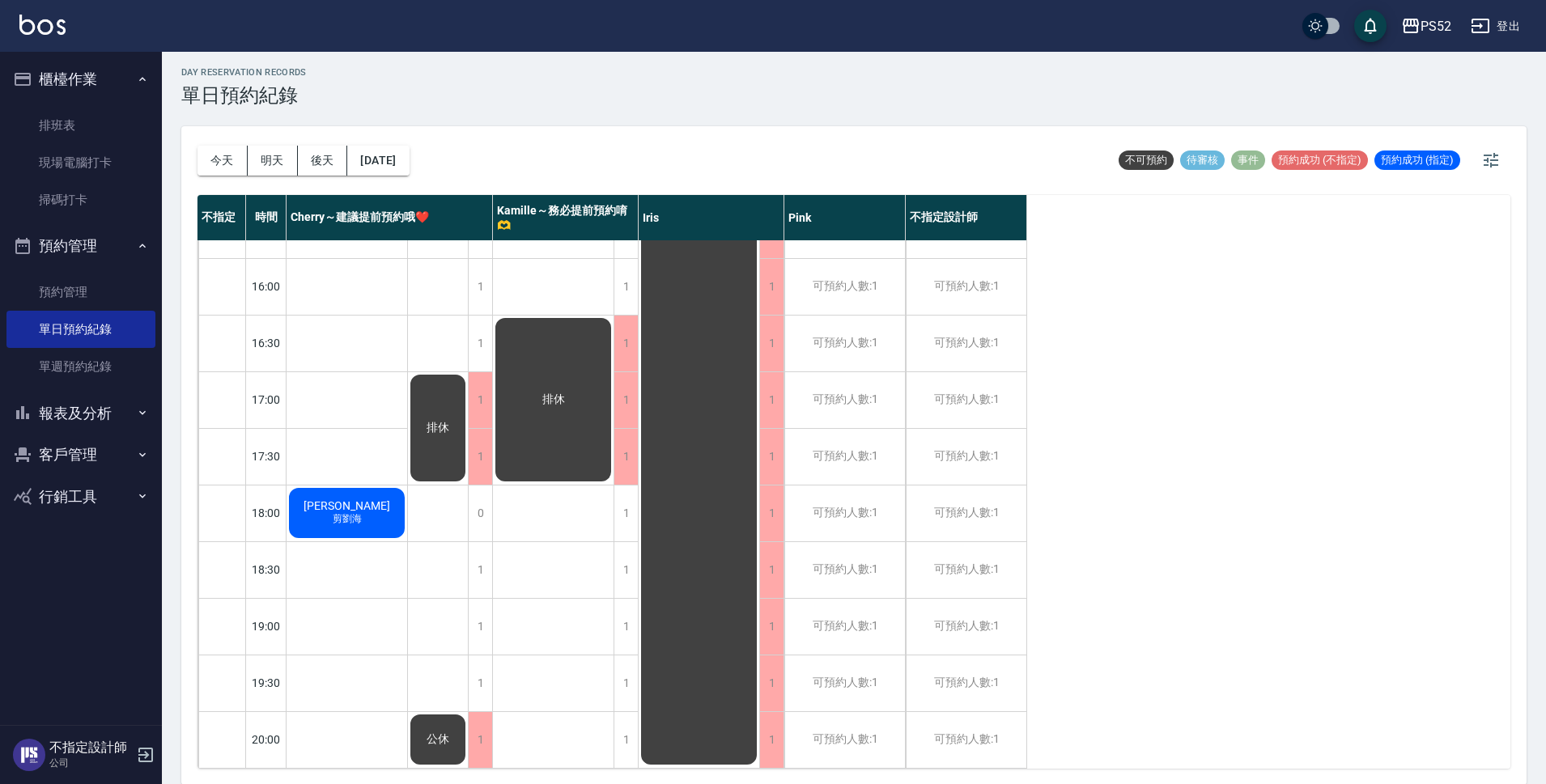
scroll to position [5, 0]
click at [1033, 422] on div "不指定 時間 Cherry～建議提前預約哦❤️ [PERSON_NAME]～務必提前預約唷🫶 [PERSON_NAME] 不指定設計師 10:30 11:00…" at bounding box center [853, 480] width 1313 height 573
click at [409, 161] on button "[DATE]" at bounding box center [378, 160] width 62 height 30
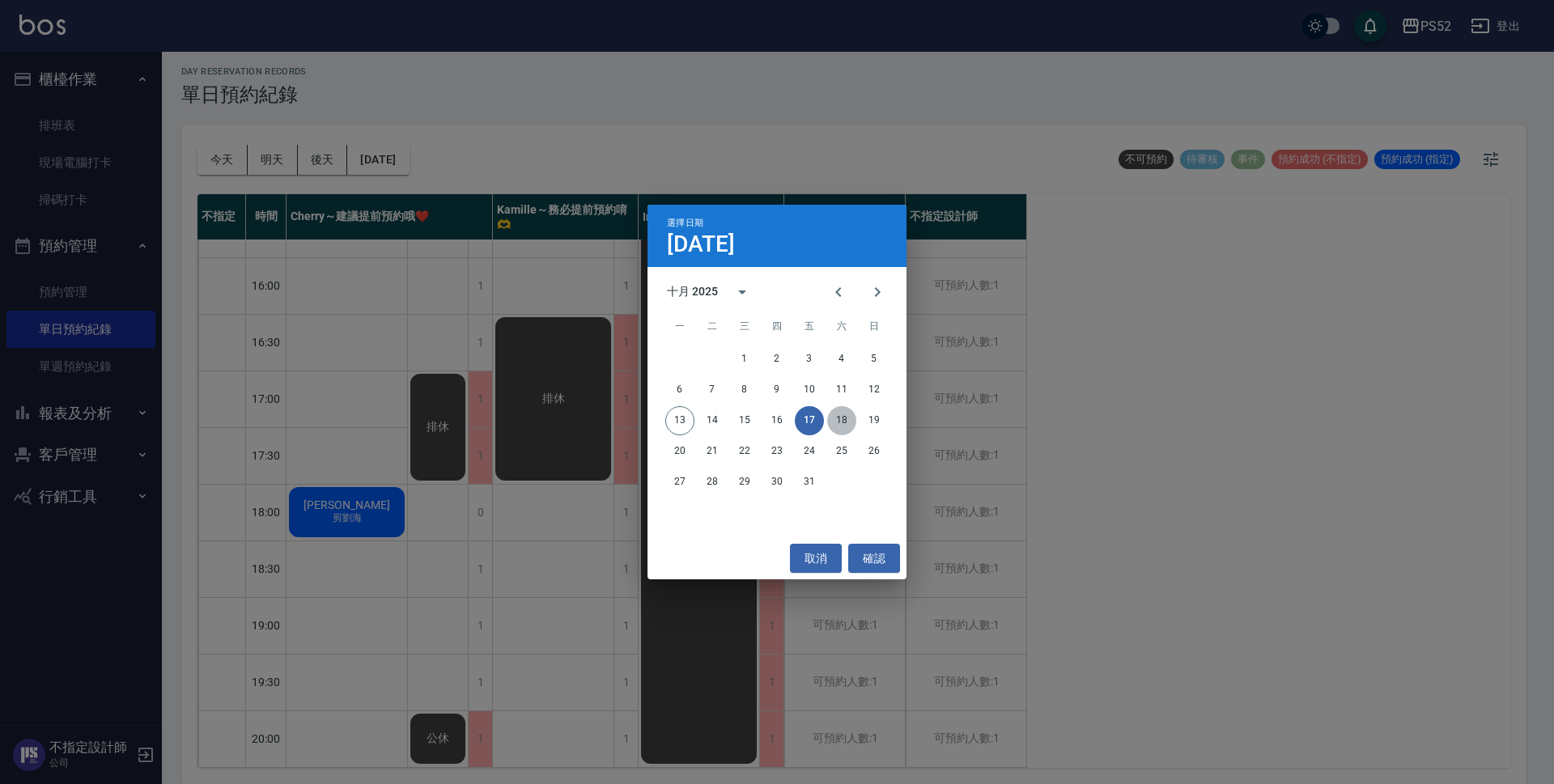
click at [835, 414] on button "18" at bounding box center [842, 421] width 29 height 29
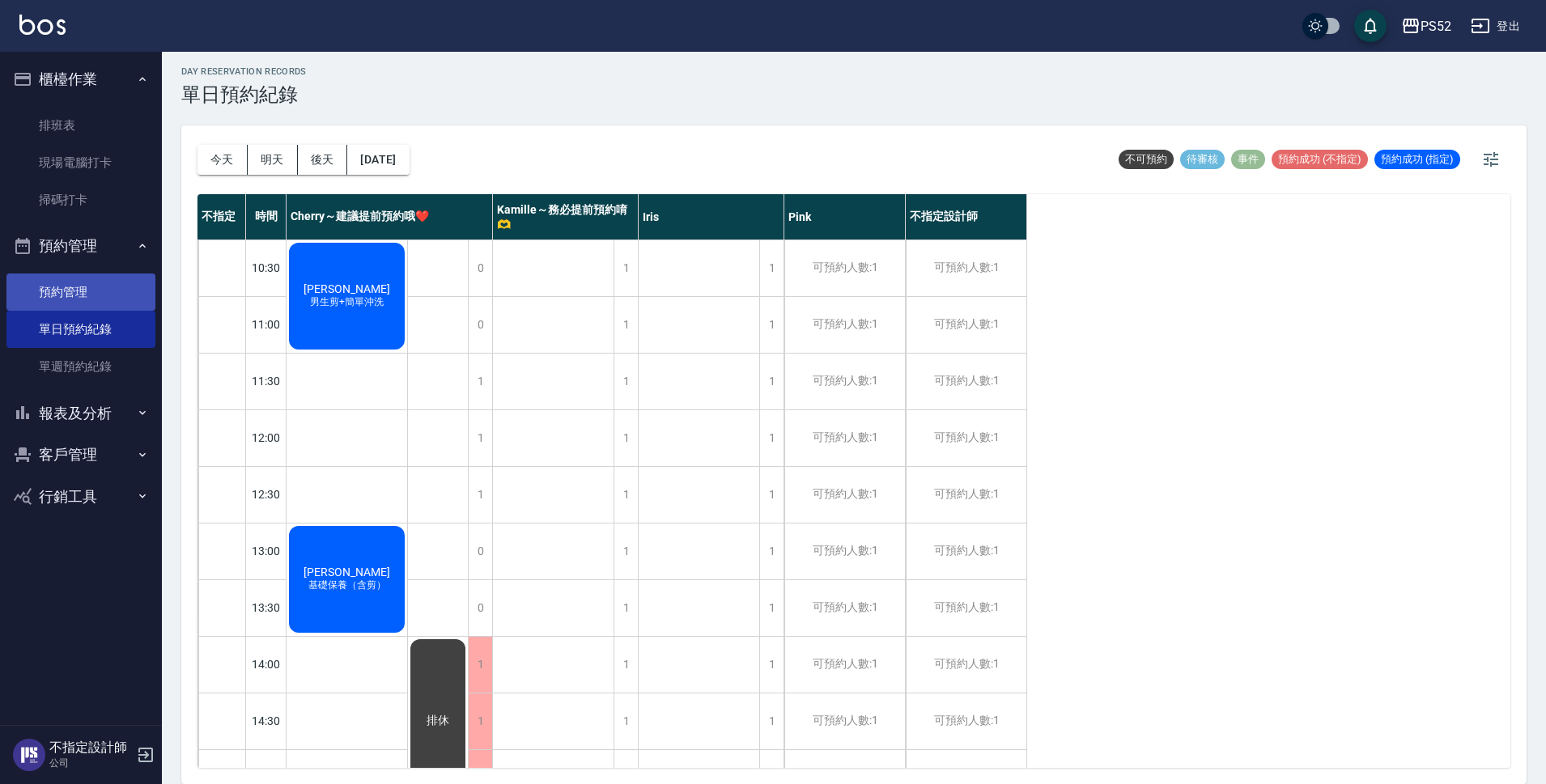
click at [122, 296] on link "預約管理" at bounding box center [81, 292] width 149 height 37
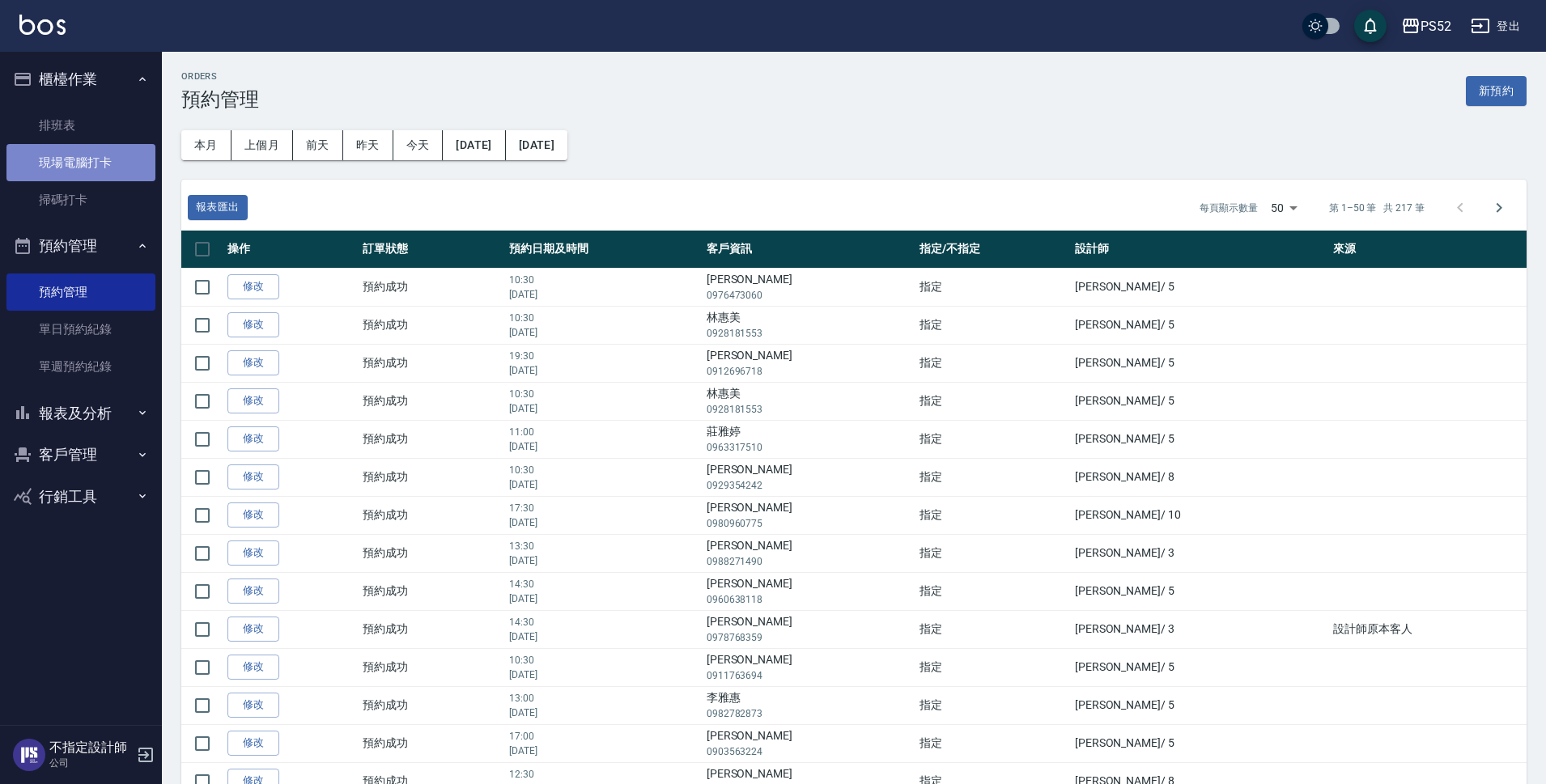
click at [144, 164] on link "現場電腦打卡" at bounding box center [81, 163] width 149 height 37
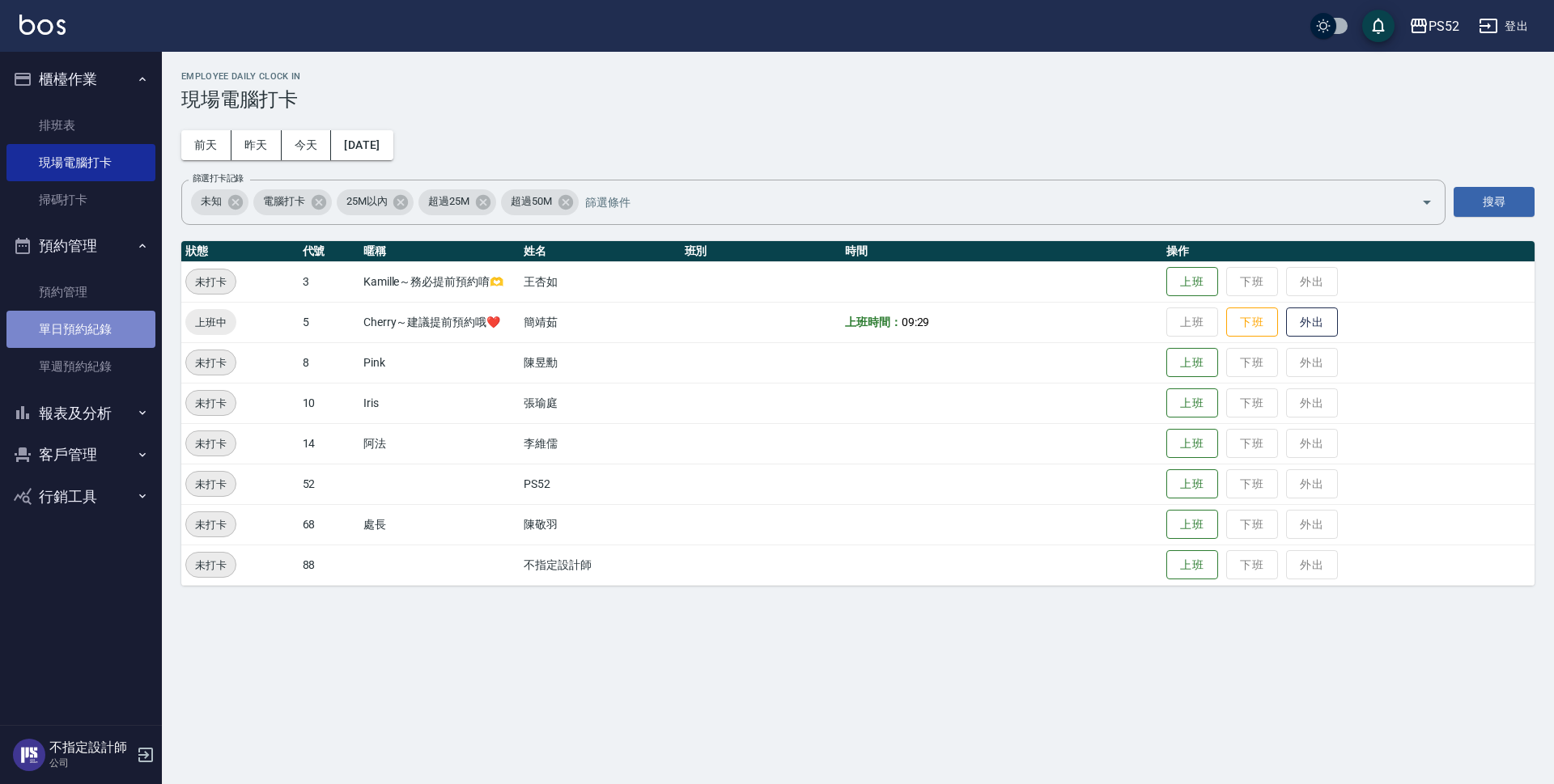
click at [72, 342] on link "單日預約紀錄" at bounding box center [81, 329] width 149 height 37
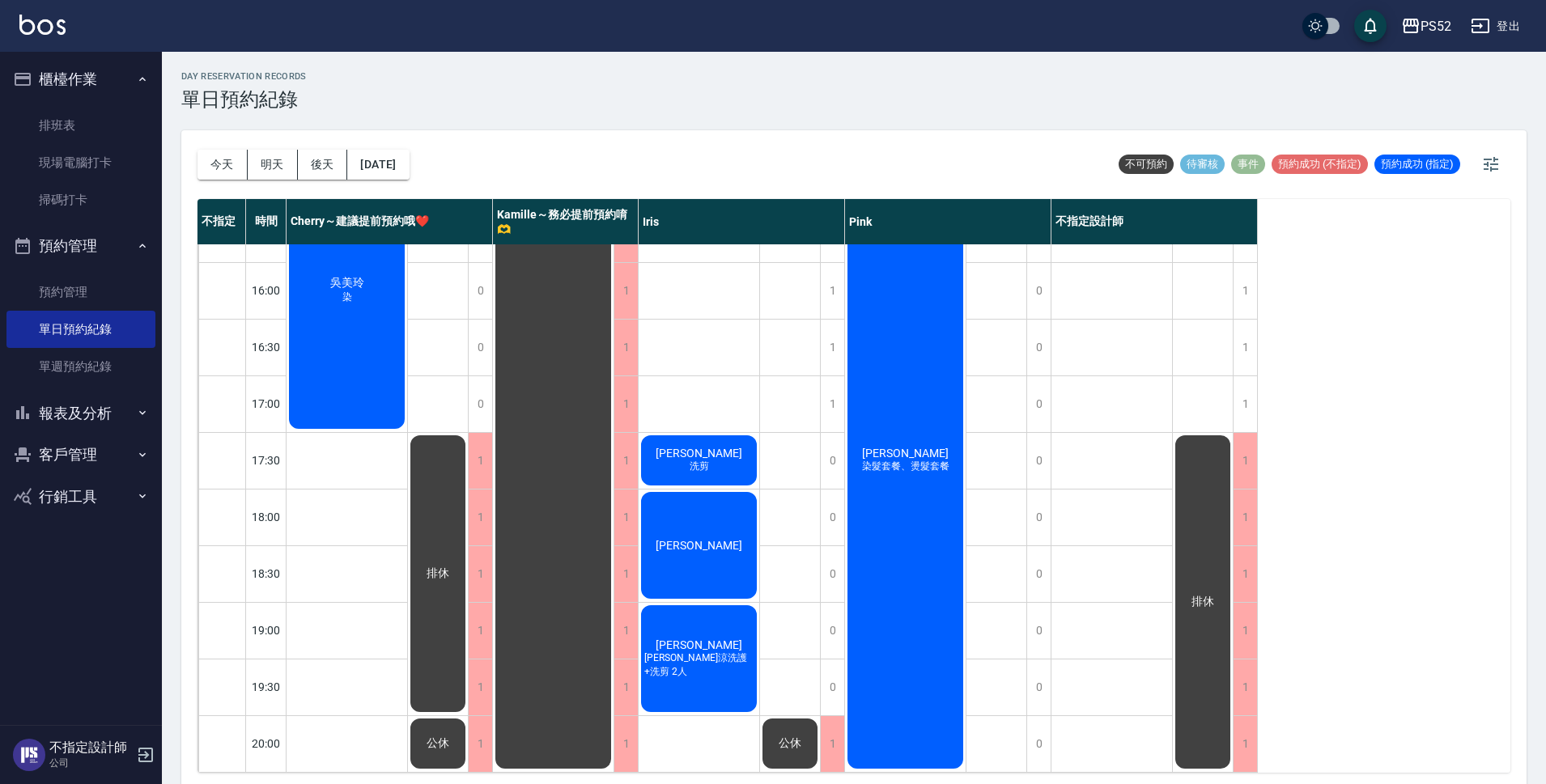
scroll to position [5, 0]
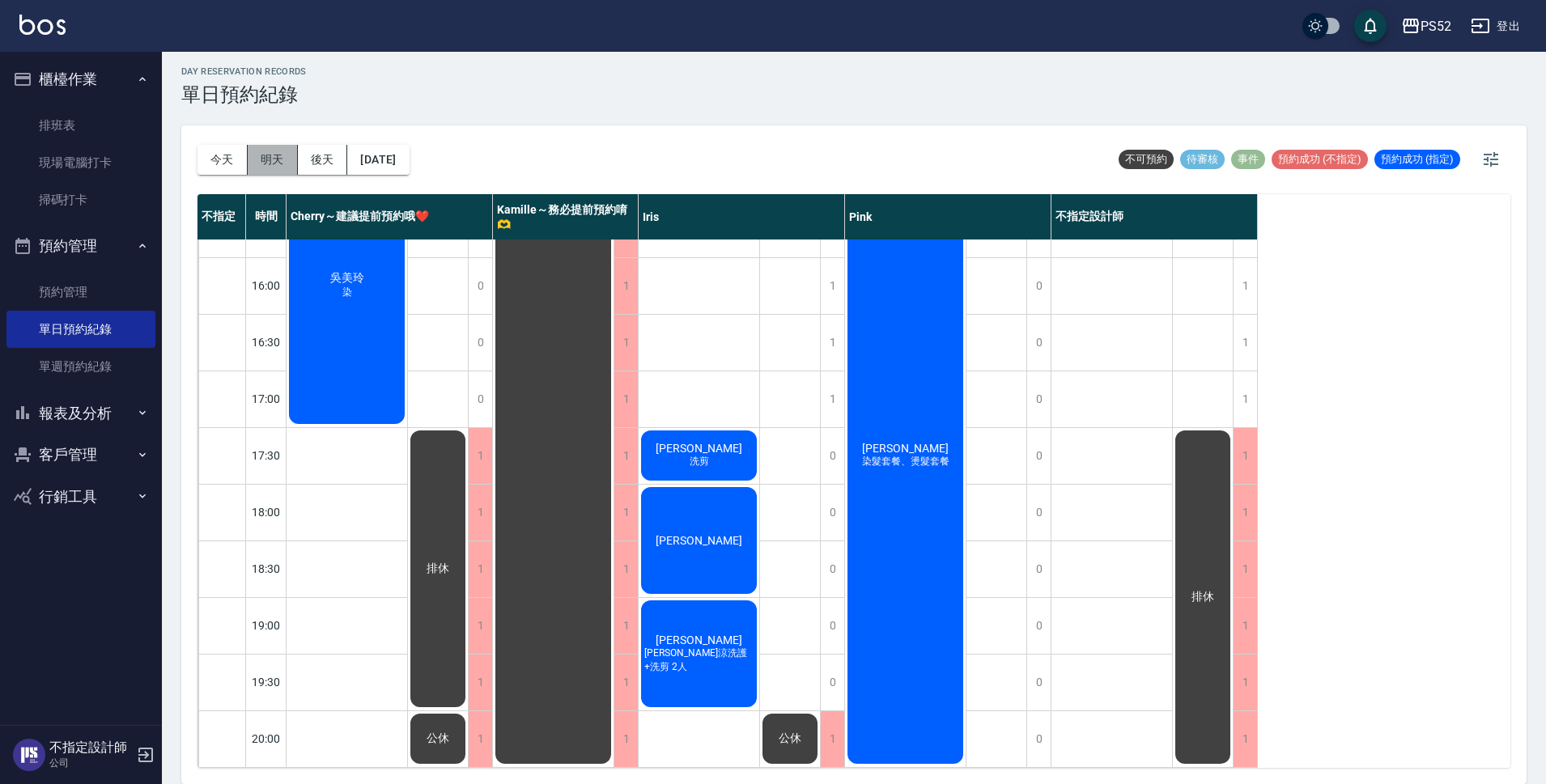
click at [267, 161] on button "明天" at bounding box center [273, 160] width 50 height 30
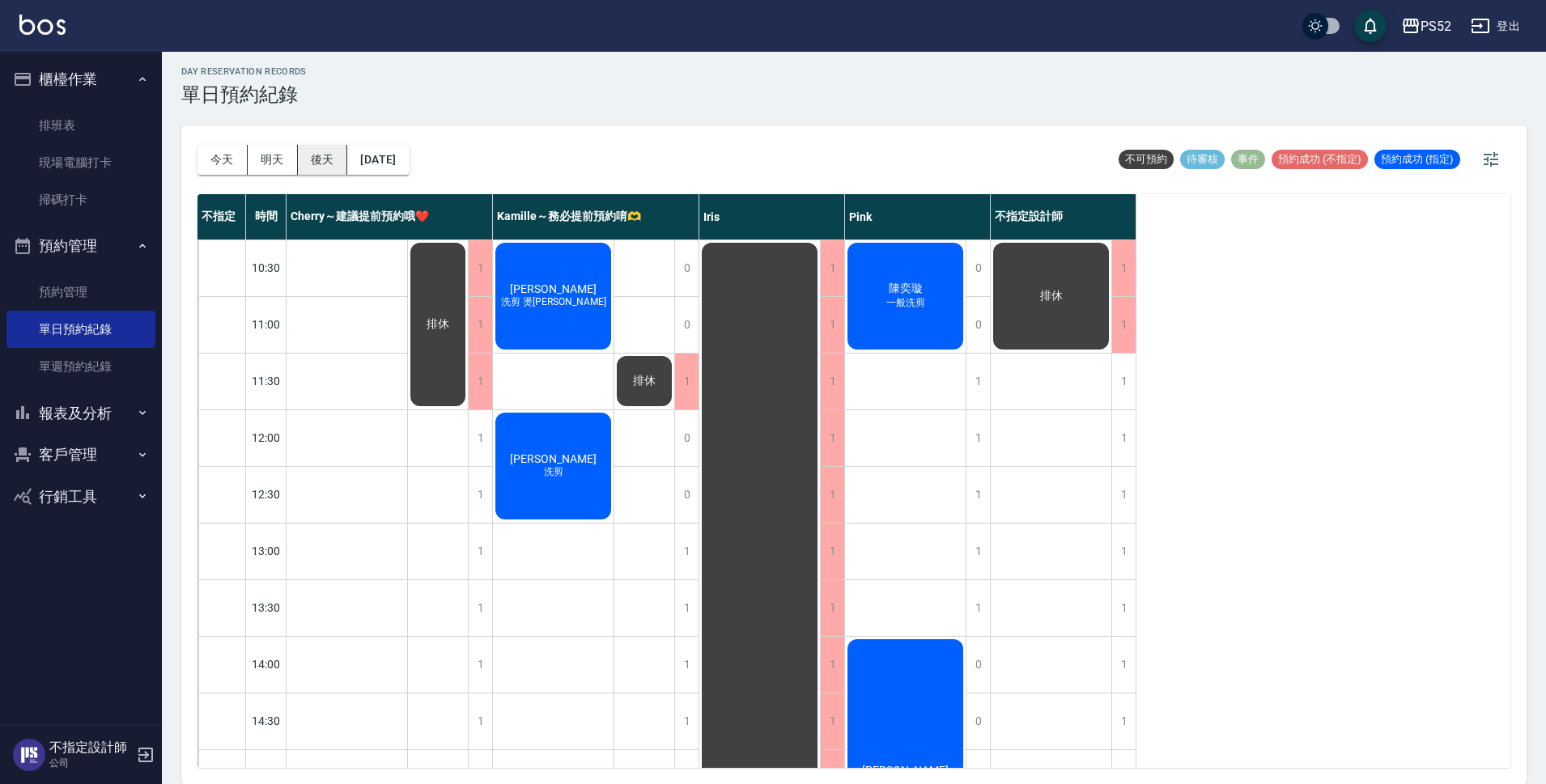
click at [316, 164] on button "後天" at bounding box center [323, 160] width 50 height 30
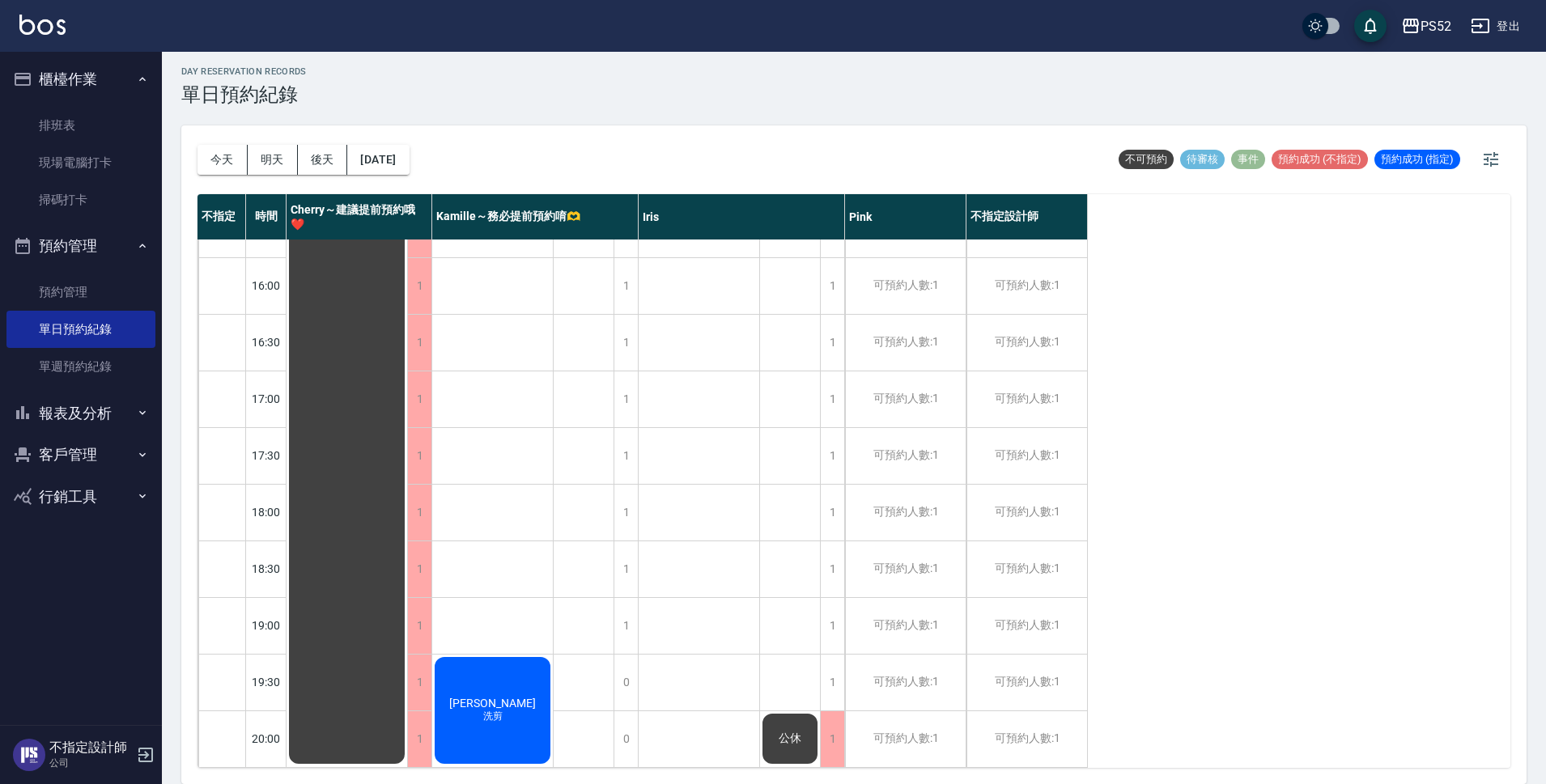
scroll to position [619, 0]
click at [226, 158] on button "今天" at bounding box center [222, 160] width 50 height 30
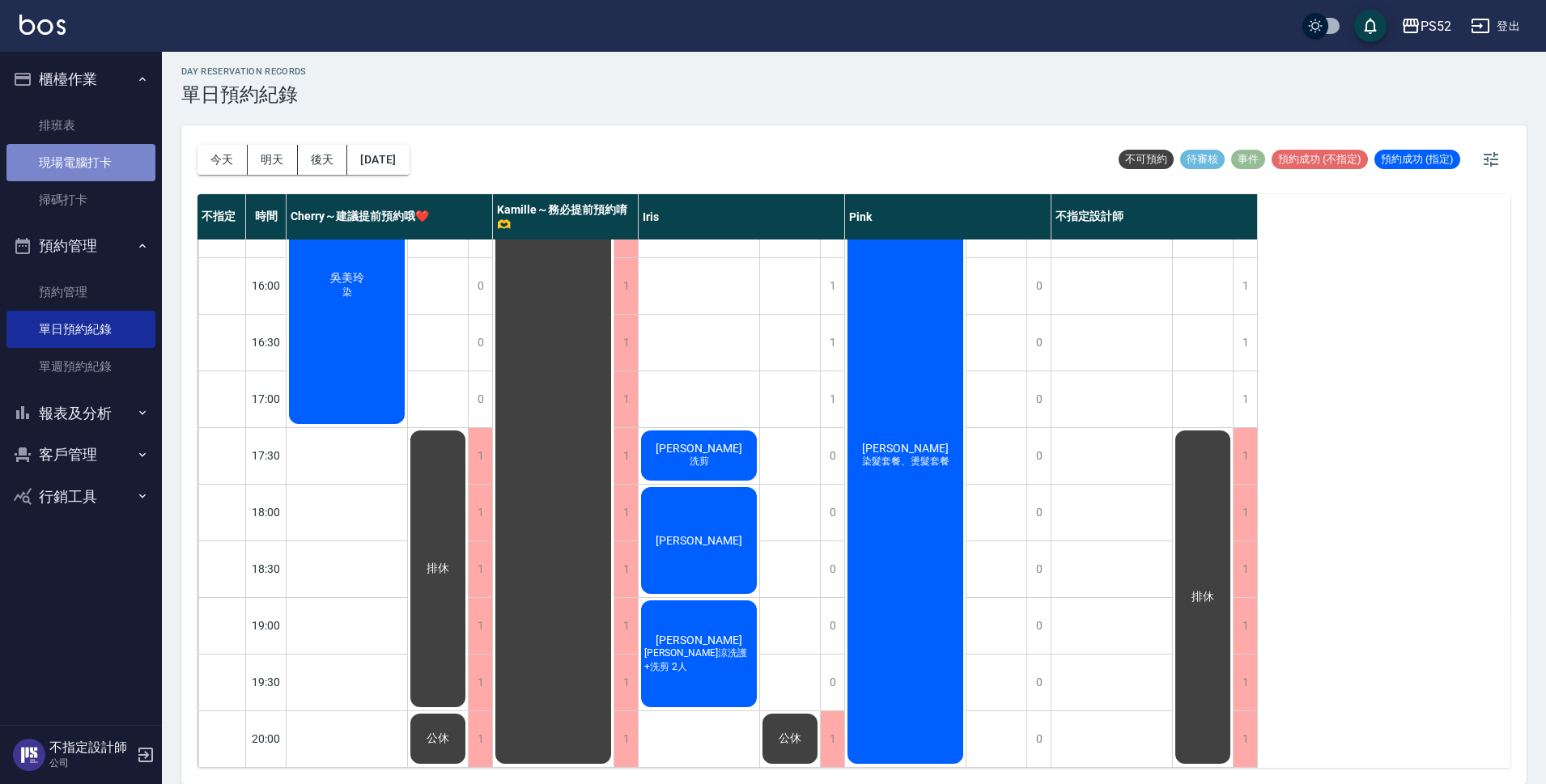
click at [104, 169] on link "現場電腦打卡" at bounding box center [81, 163] width 149 height 37
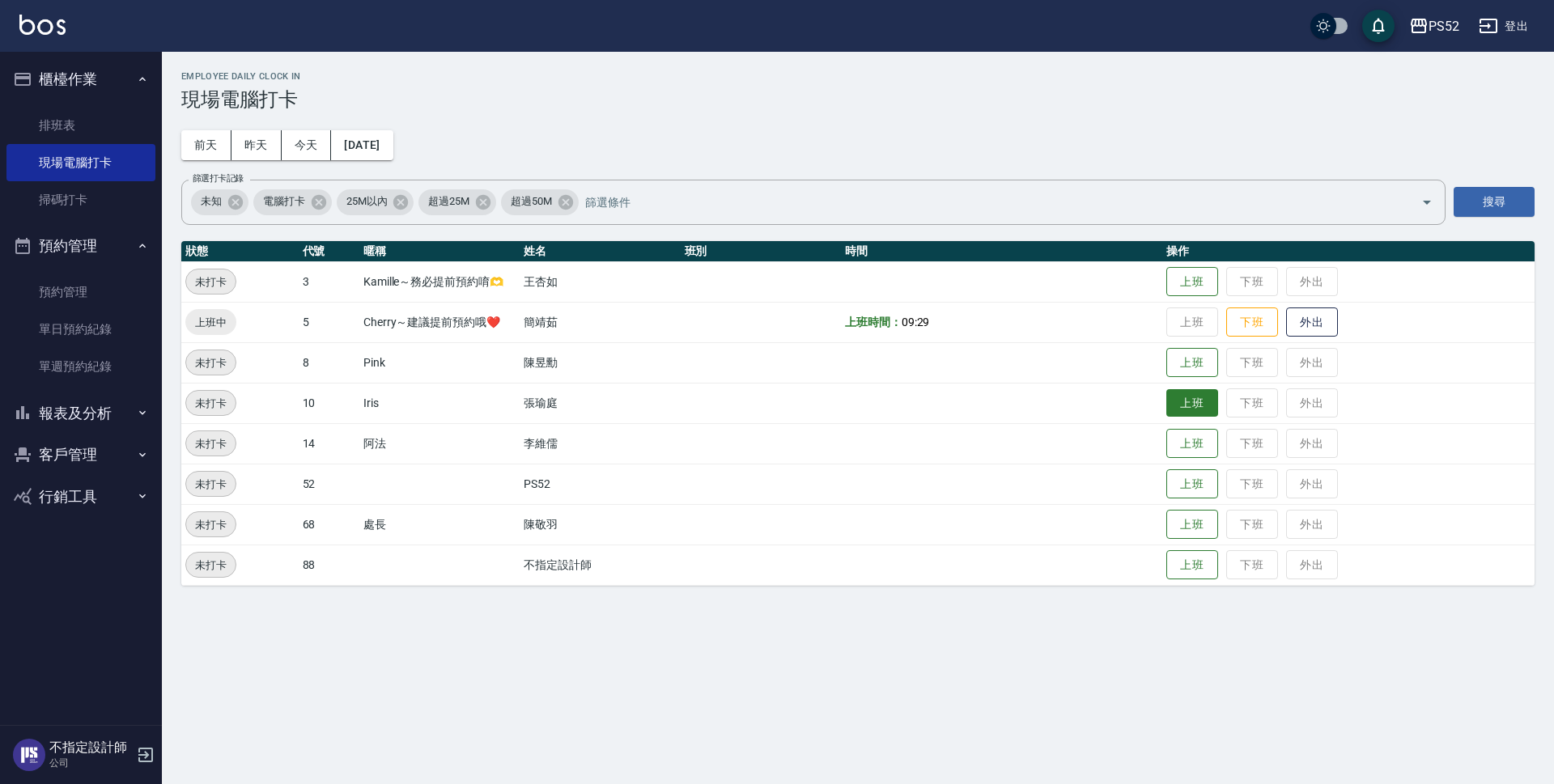
click at [1201, 399] on button "上班" at bounding box center [1192, 403] width 52 height 28
click at [1212, 369] on button "上班" at bounding box center [1192, 362] width 52 height 28
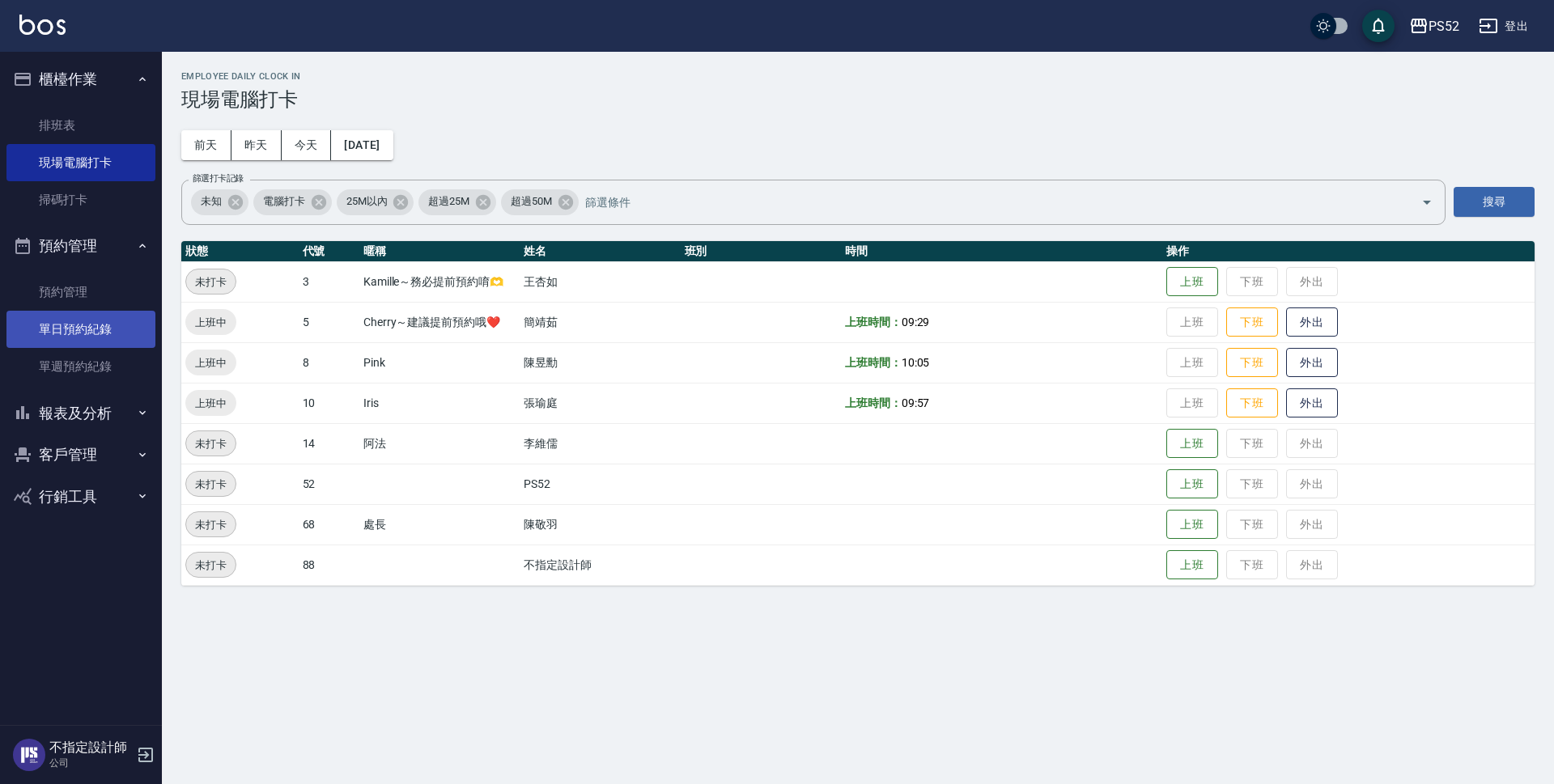
click at [71, 326] on link "單日預約紀錄" at bounding box center [81, 329] width 149 height 37
